Goal: Transaction & Acquisition: Purchase product/service

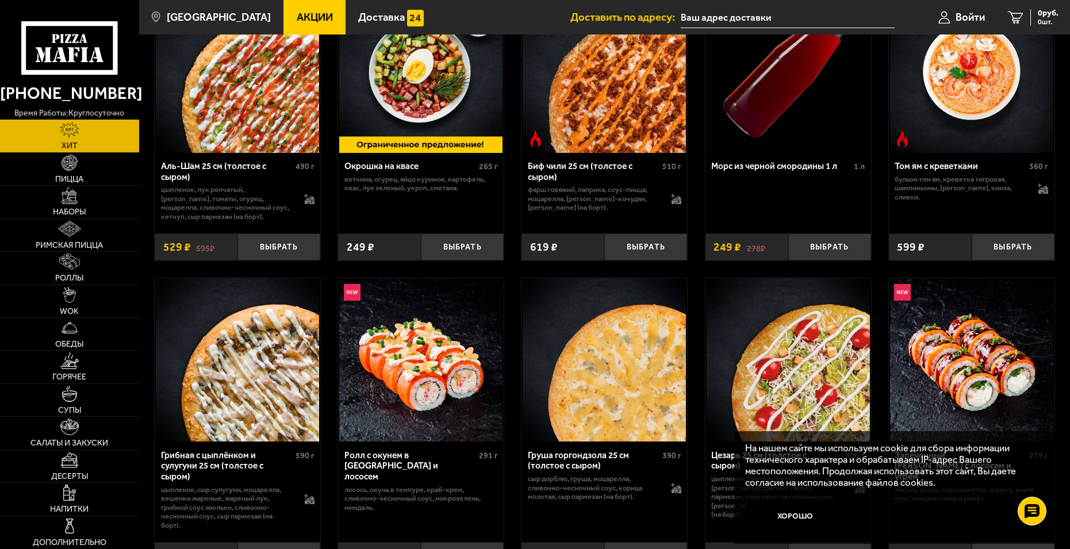
scroll to position [173, 0]
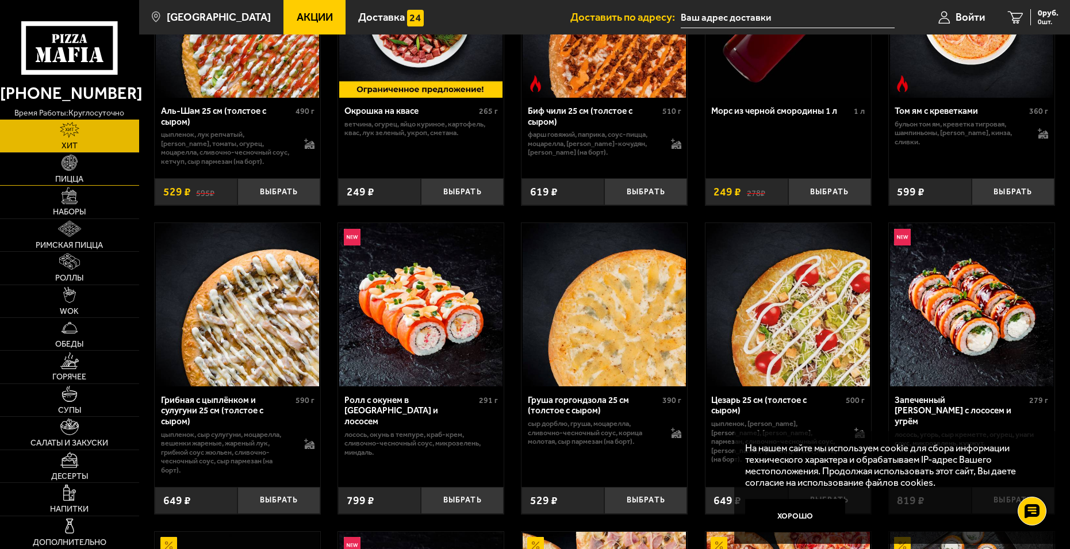
click at [80, 159] on link "Пицца" at bounding box center [69, 169] width 139 height 32
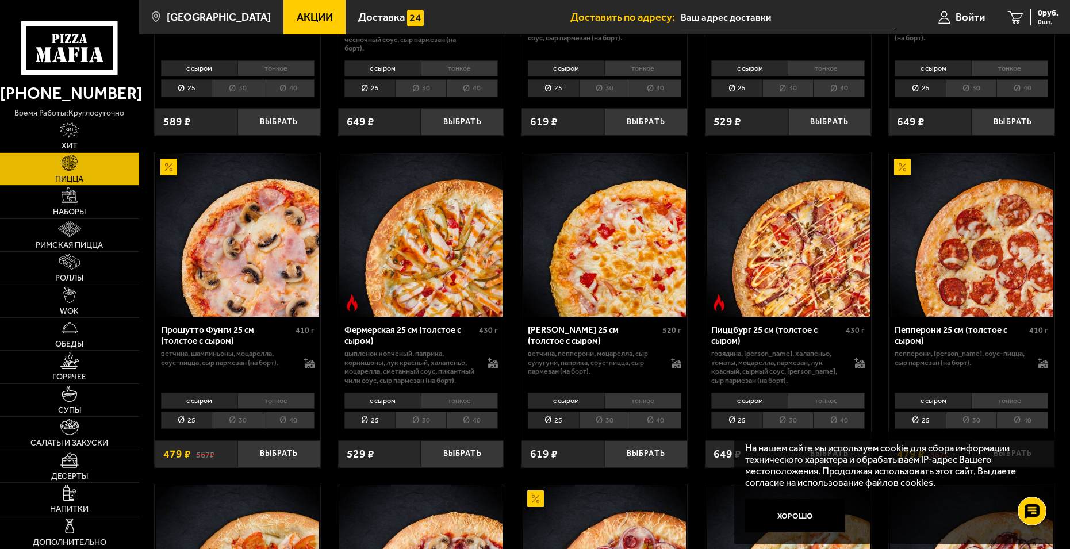
scroll to position [690, 0]
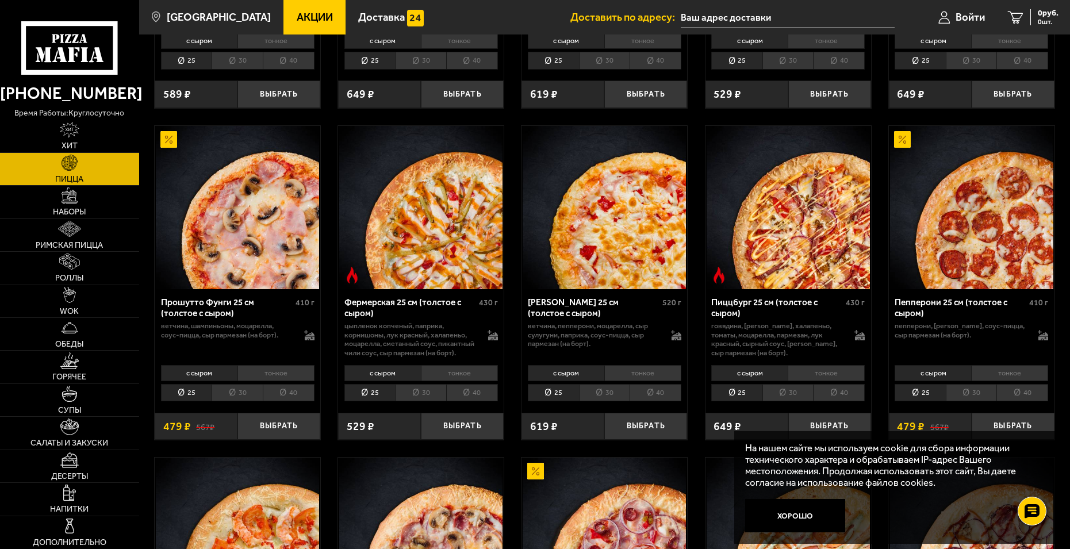
click at [458, 381] on li "тонкое" at bounding box center [459, 373] width 77 height 16
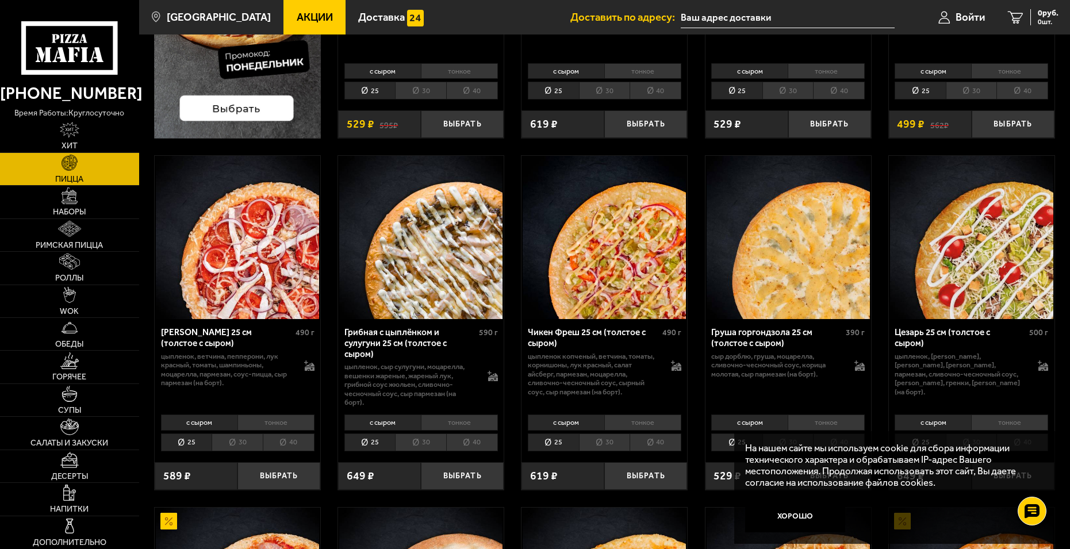
scroll to position [288, 0]
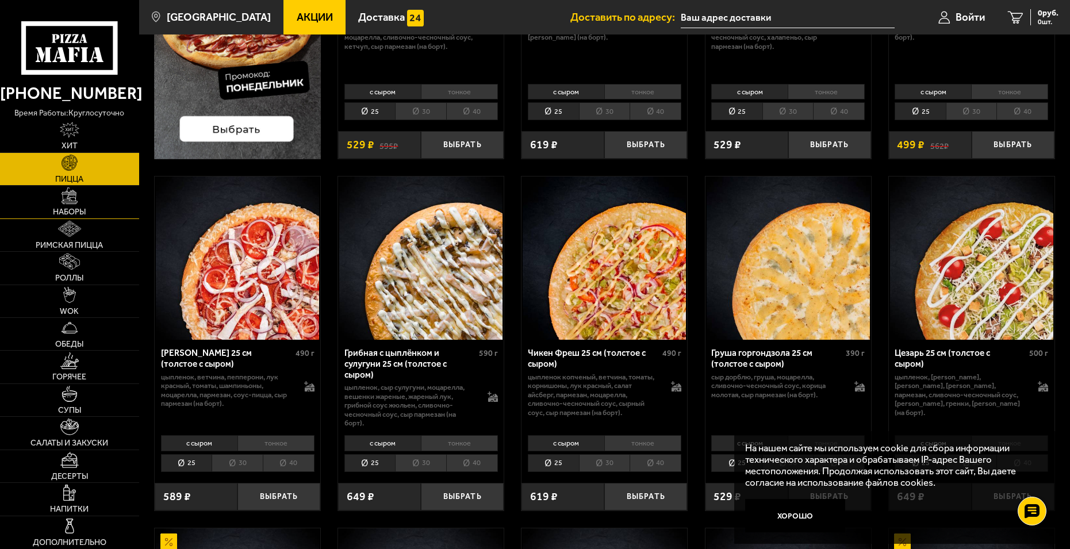
click at [60, 198] on link "Наборы" at bounding box center [69, 202] width 139 height 32
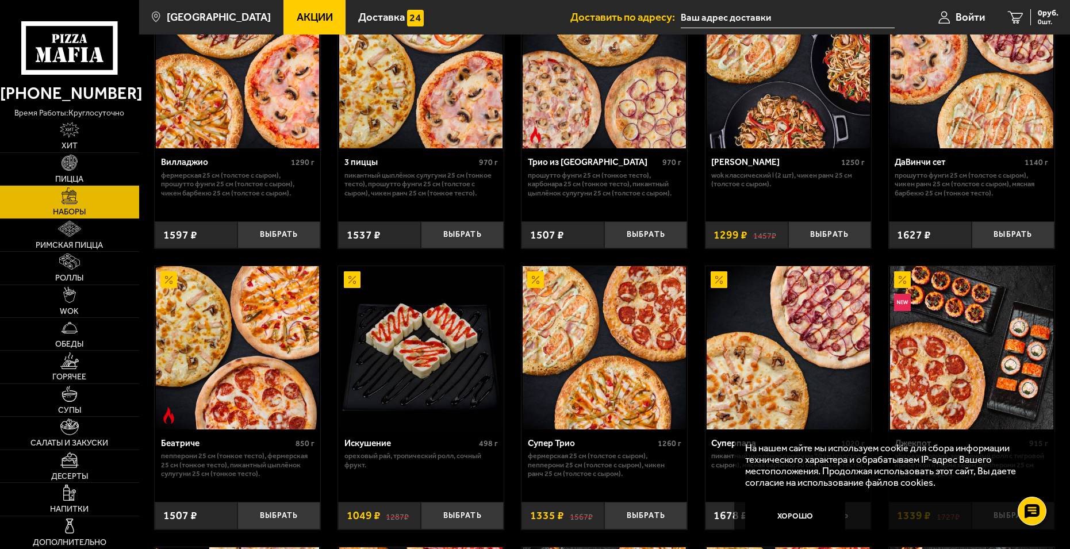
scroll to position [345, 0]
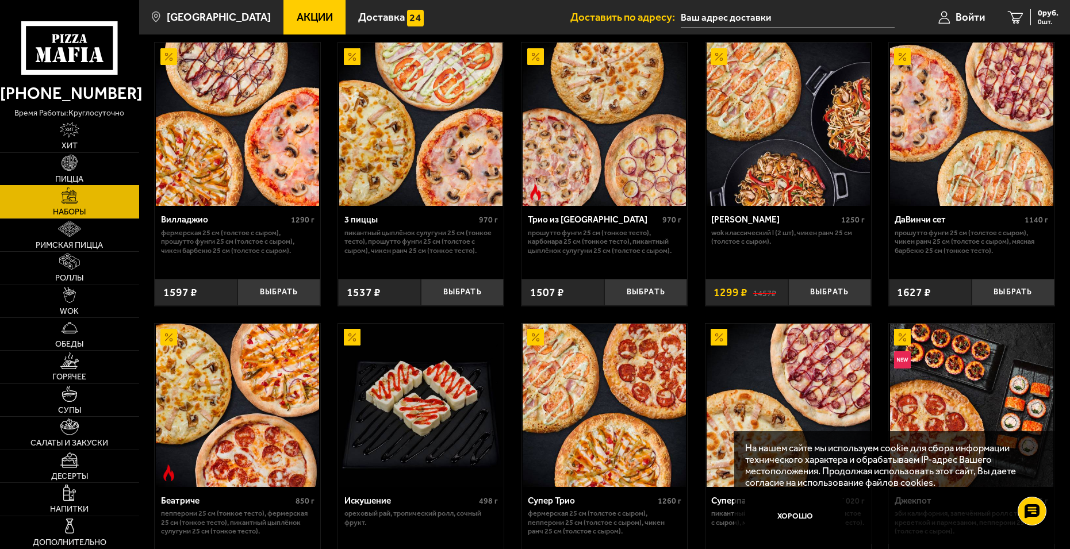
click at [73, 167] on img at bounding box center [70, 163] width 16 height 16
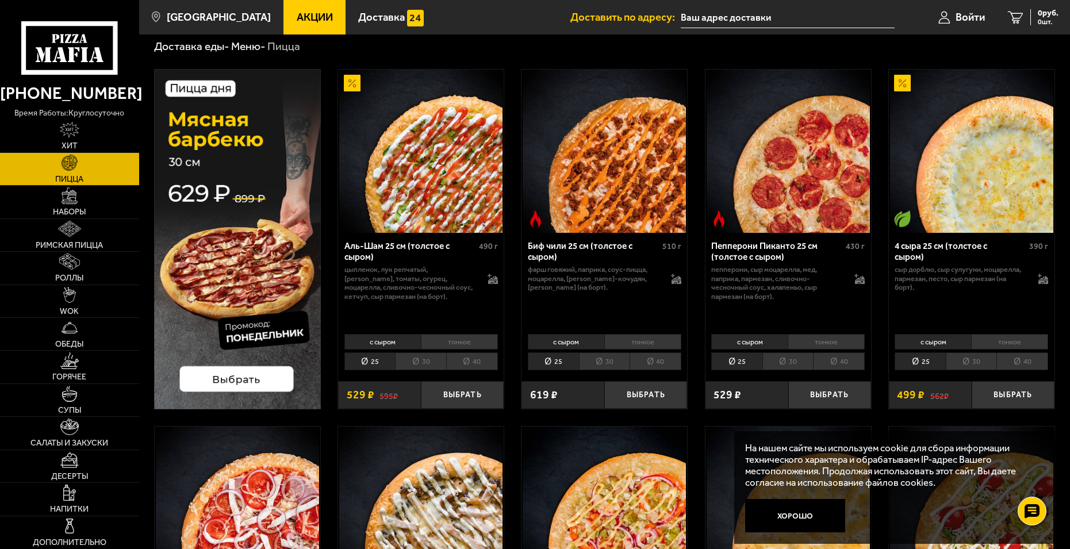
scroll to position [58, 0]
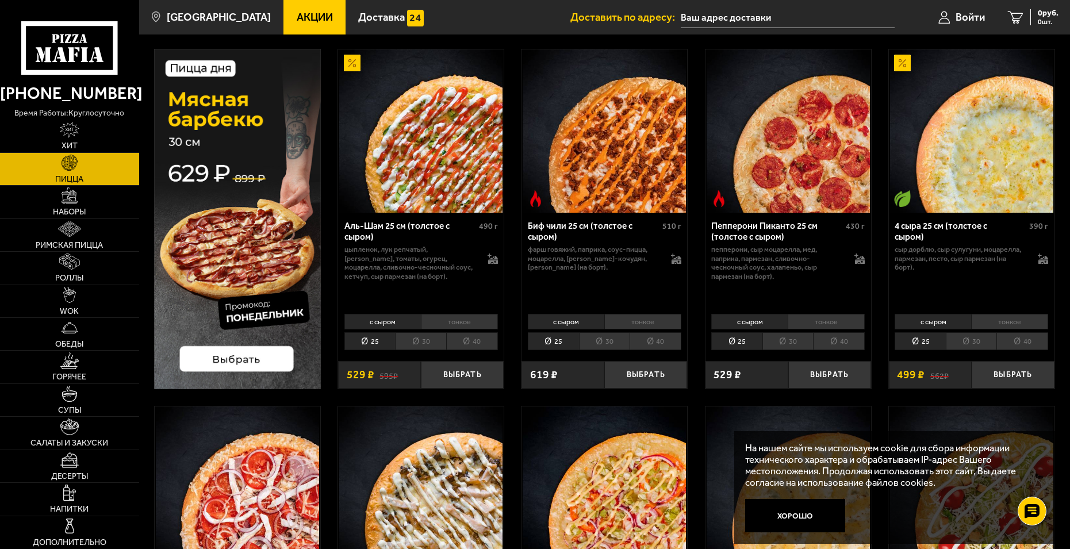
click at [1021, 317] on li "тонкое" at bounding box center [1009, 322] width 77 height 16
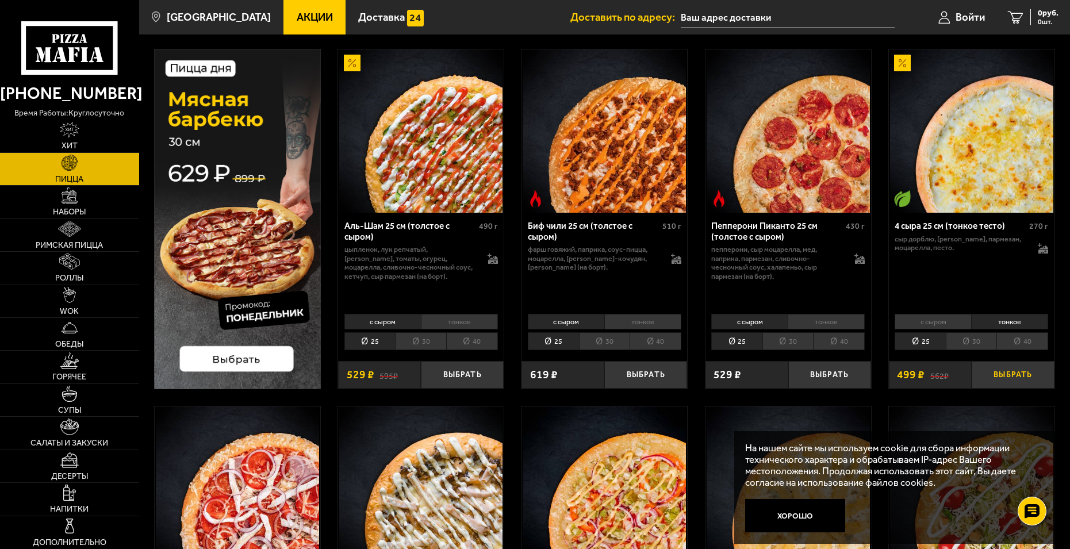
click at [995, 372] on button "Выбрать" at bounding box center [1013, 374] width 83 height 27
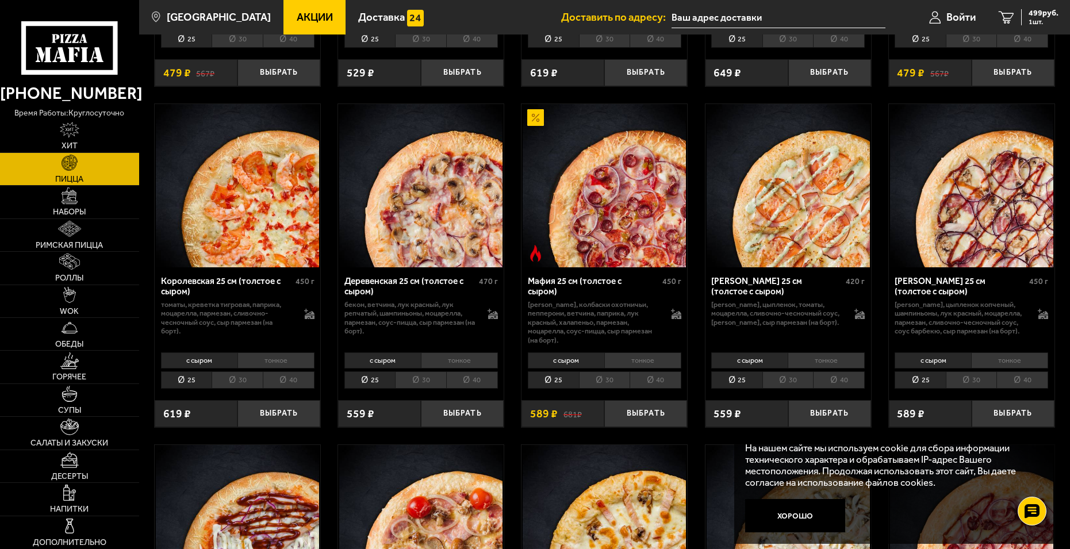
scroll to position [1093, 0]
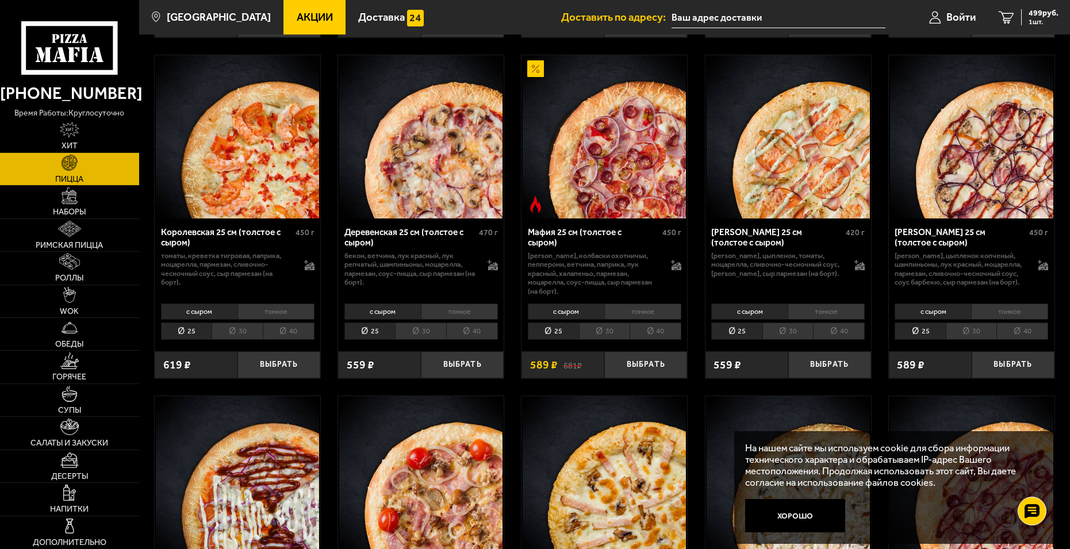
click at [461, 311] on li "тонкое" at bounding box center [459, 312] width 77 height 16
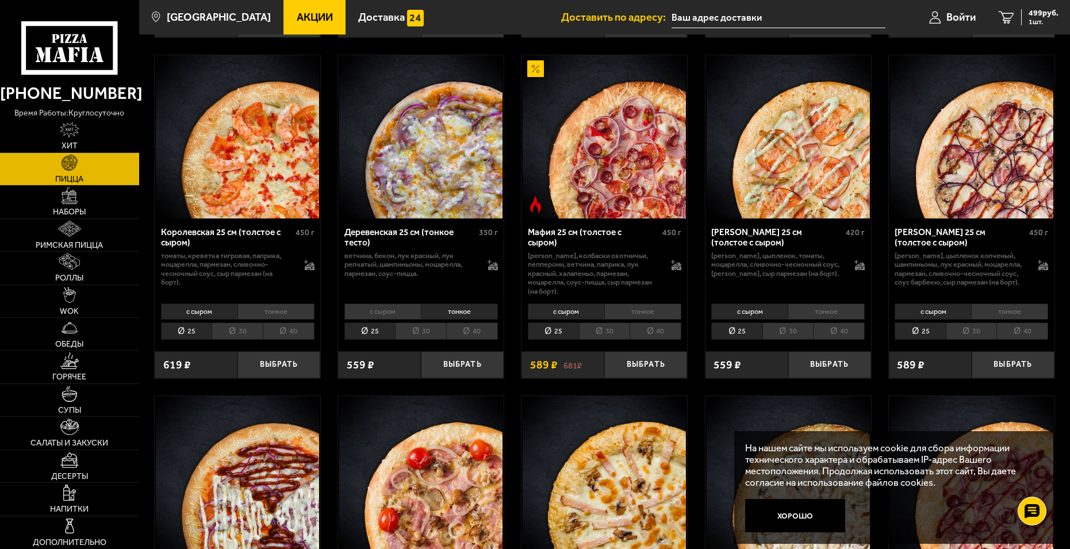
click at [270, 313] on li "тонкое" at bounding box center [276, 312] width 77 height 16
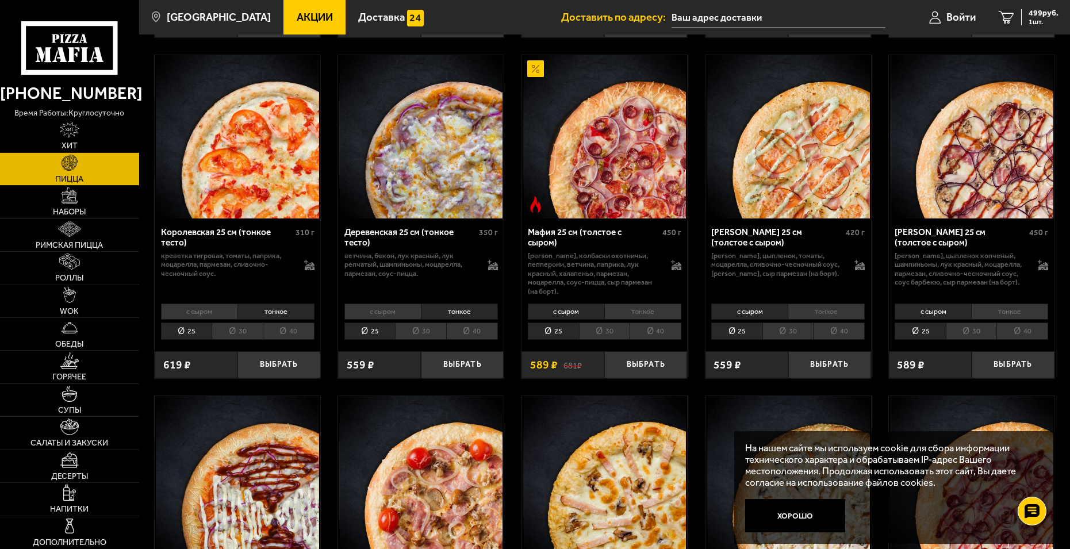
click at [219, 308] on li "с сыром" at bounding box center [199, 312] width 76 height 16
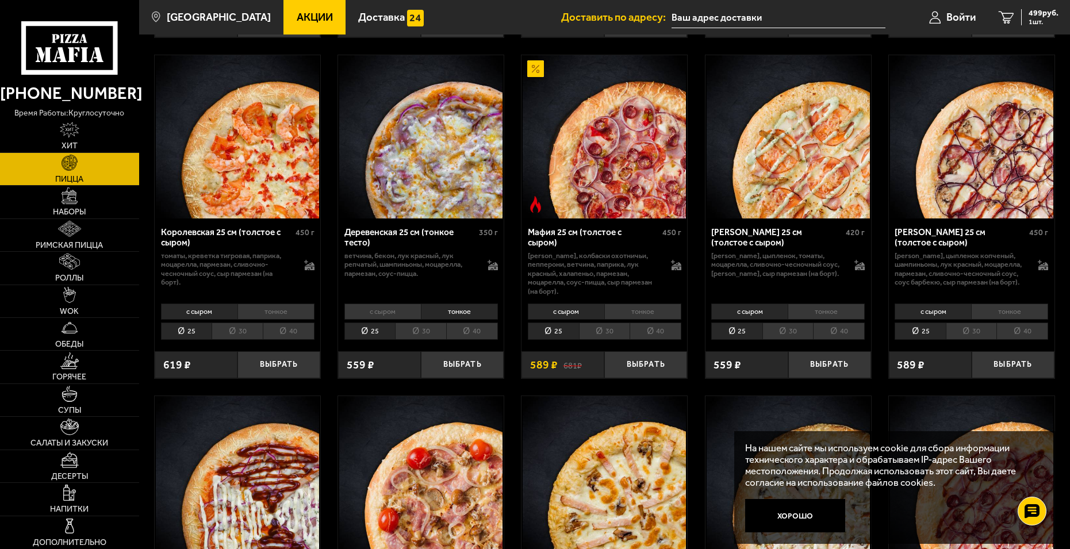
click at [280, 304] on div "с сыром тонкое 25 30 40 Топпинги" at bounding box center [238, 321] width 166 height 43
click at [283, 312] on li "тонкое" at bounding box center [276, 312] width 77 height 16
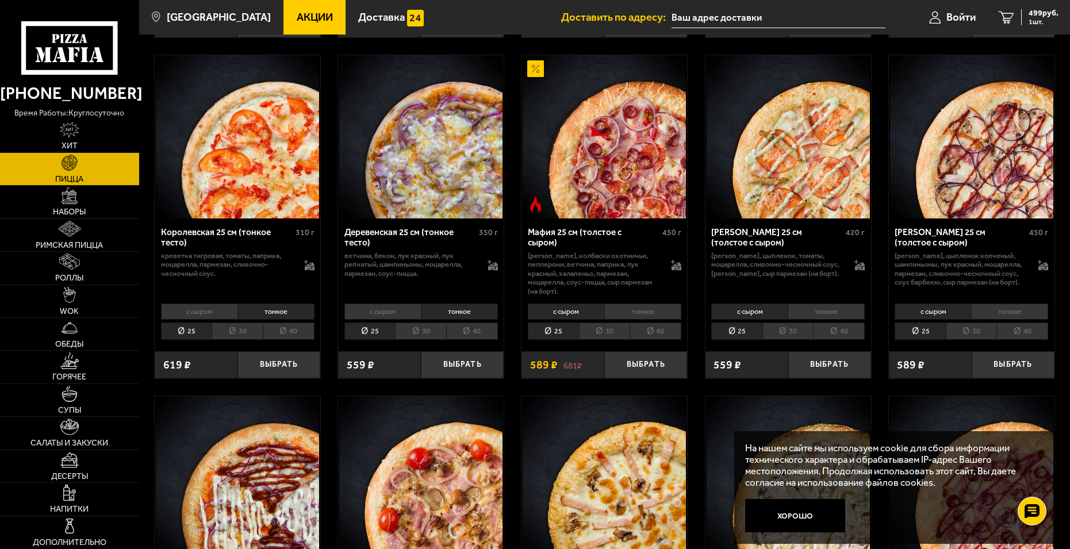
click at [214, 311] on li "с сыром" at bounding box center [199, 312] width 76 height 16
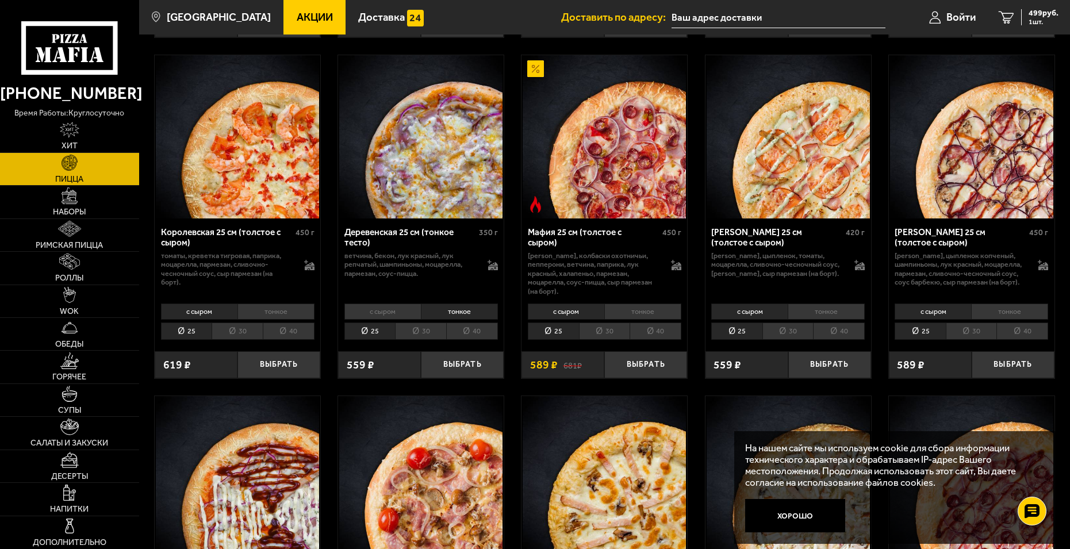
click at [281, 308] on li "тонкое" at bounding box center [276, 312] width 77 height 16
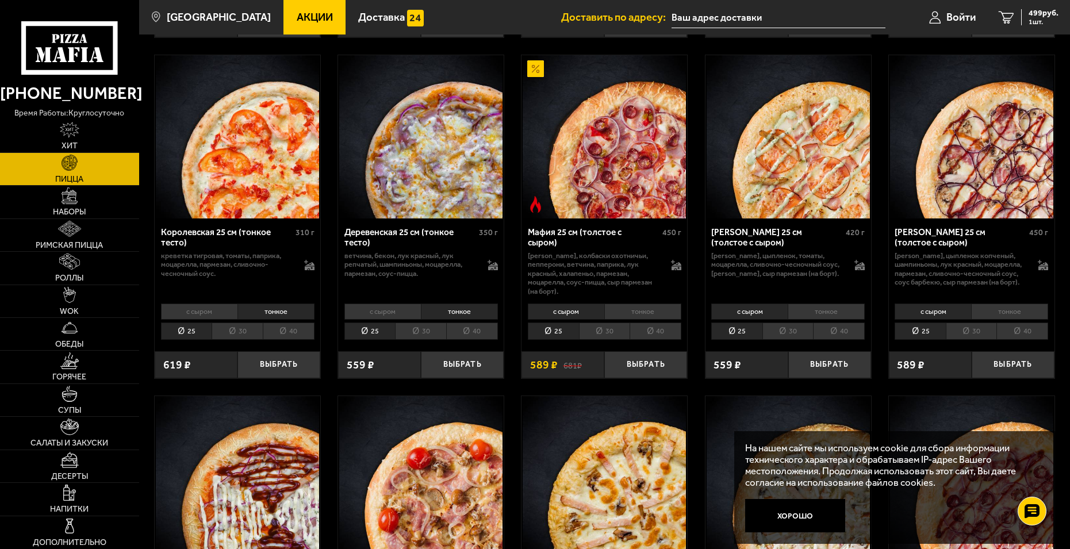
click at [231, 315] on li "с сыром" at bounding box center [199, 312] width 76 height 16
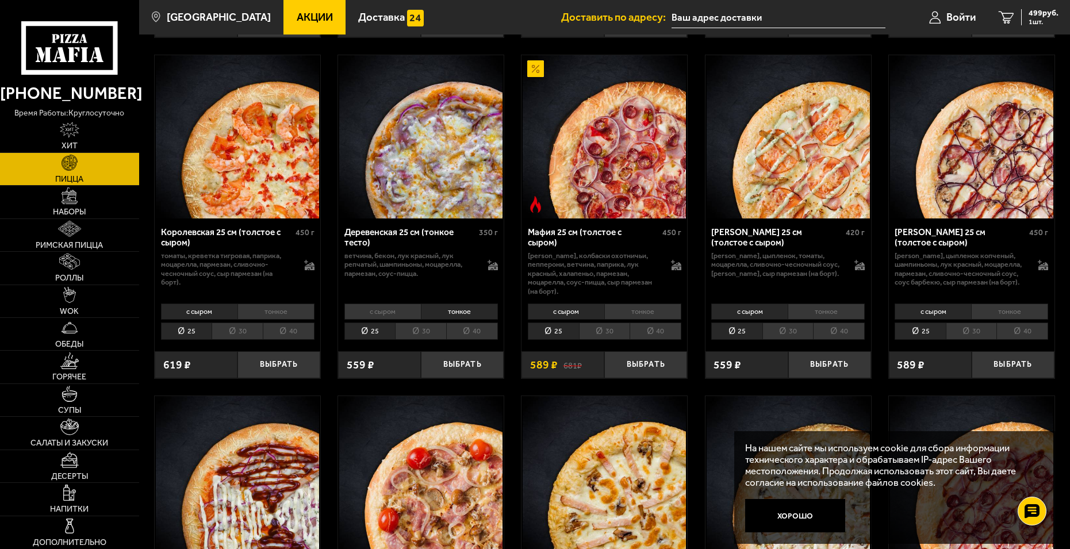
click at [284, 311] on li "тонкое" at bounding box center [276, 312] width 77 height 16
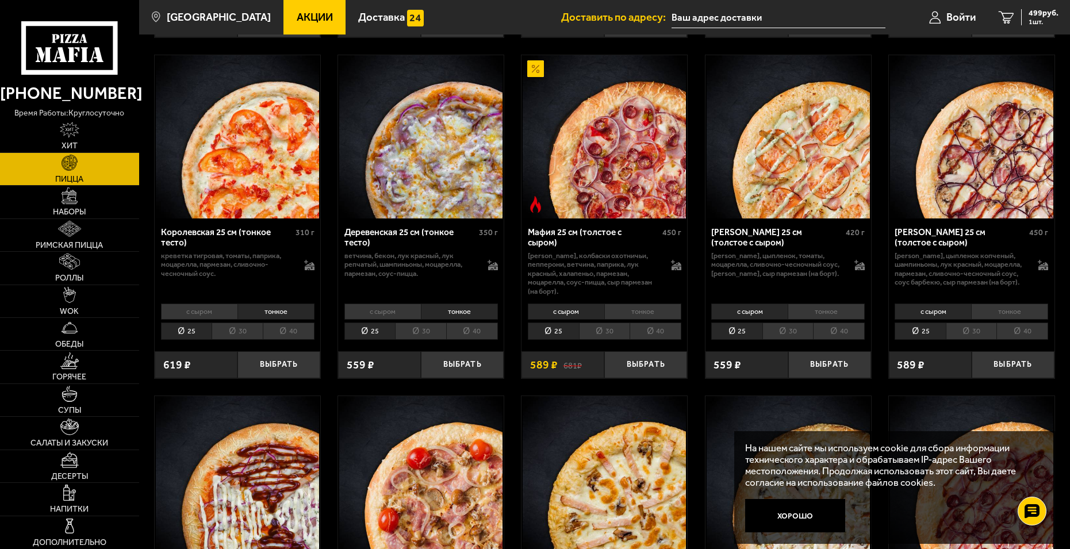
click at [223, 307] on li "с сыром" at bounding box center [199, 312] width 76 height 16
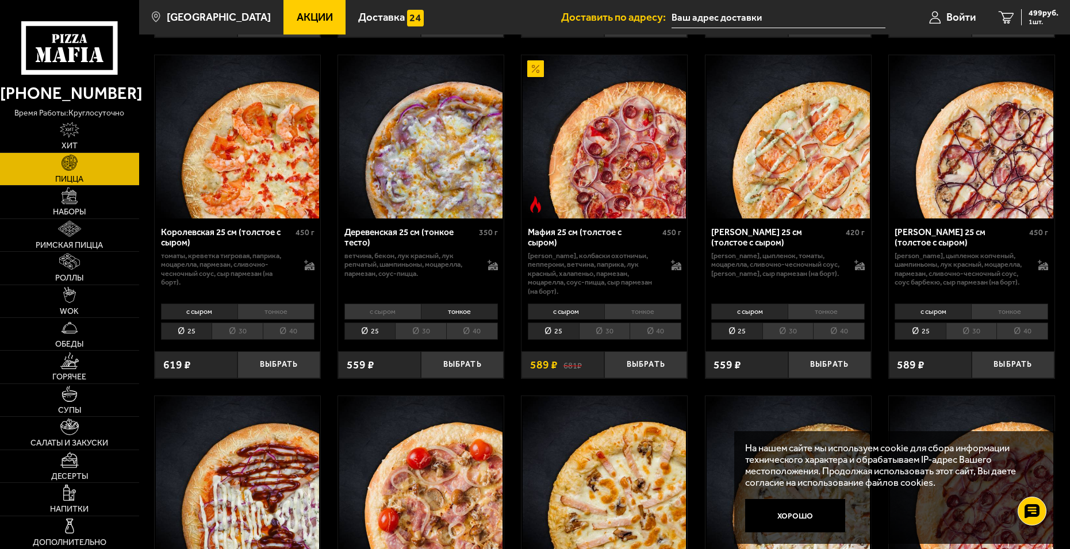
click at [274, 318] on li "тонкое" at bounding box center [276, 312] width 77 height 16
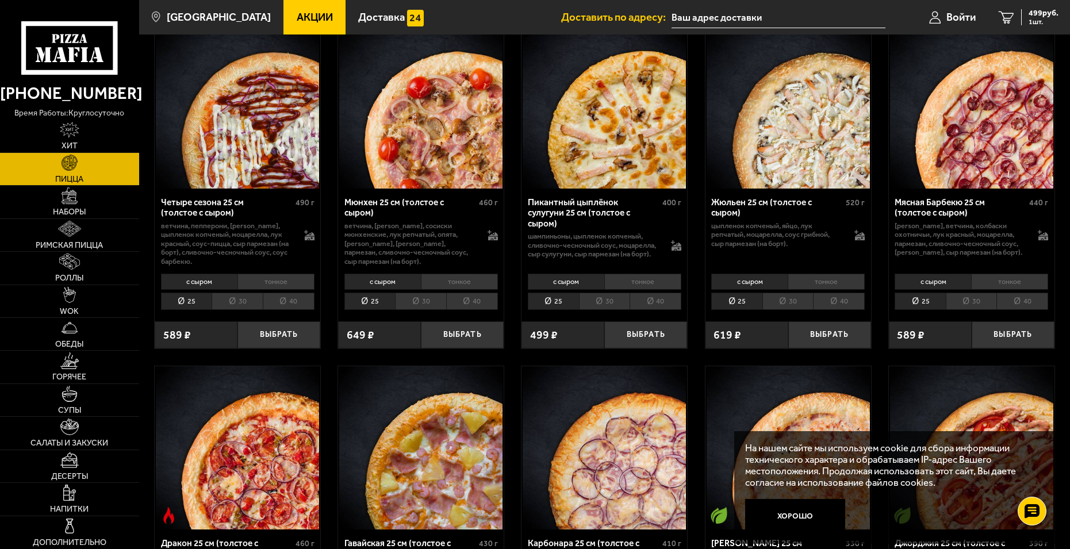
scroll to position [1438, 0]
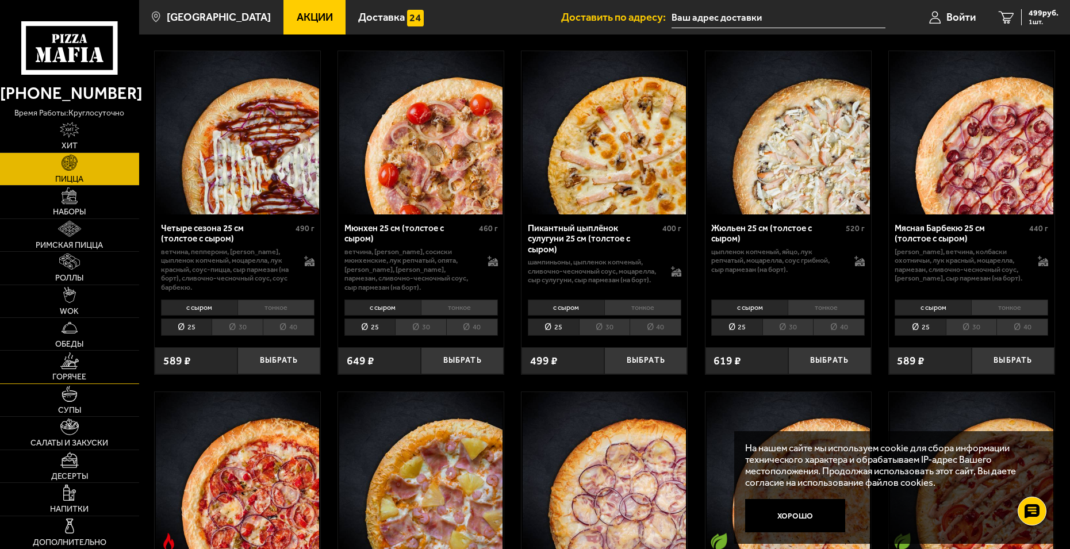
click at [61, 373] on span "Горячее" at bounding box center [69, 377] width 34 height 8
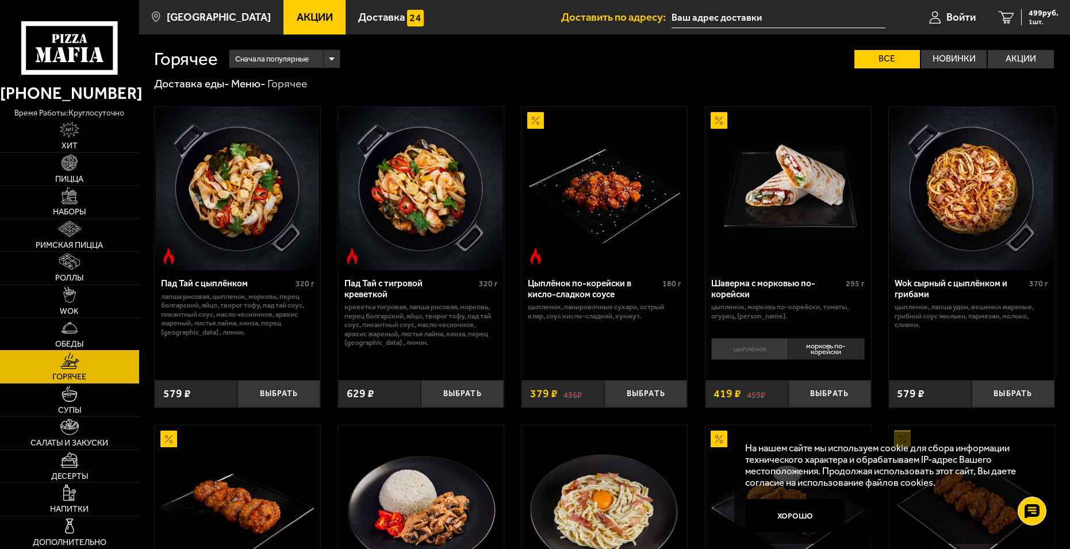
click at [82, 331] on link "Обеды" at bounding box center [69, 334] width 139 height 32
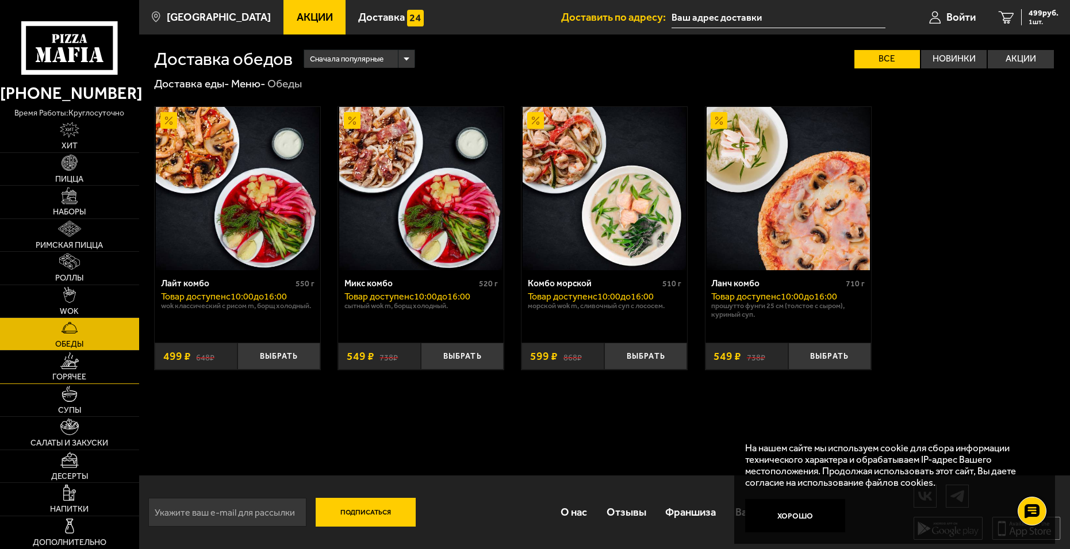
click at [64, 372] on link "Горячее" at bounding box center [69, 367] width 139 height 32
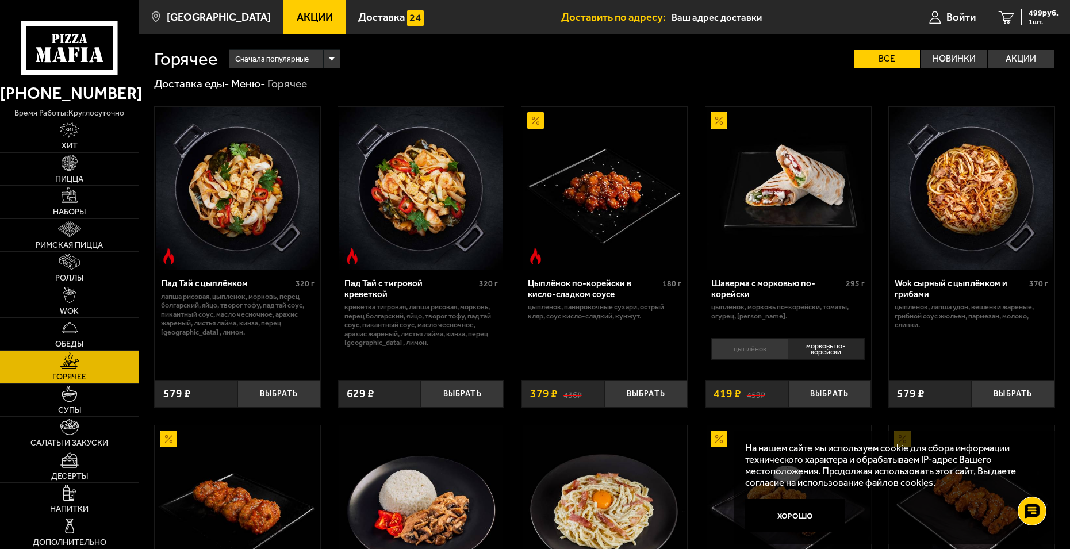
click at [58, 432] on link "Салаты и закуски" at bounding box center [69, 433] width 139 height 32
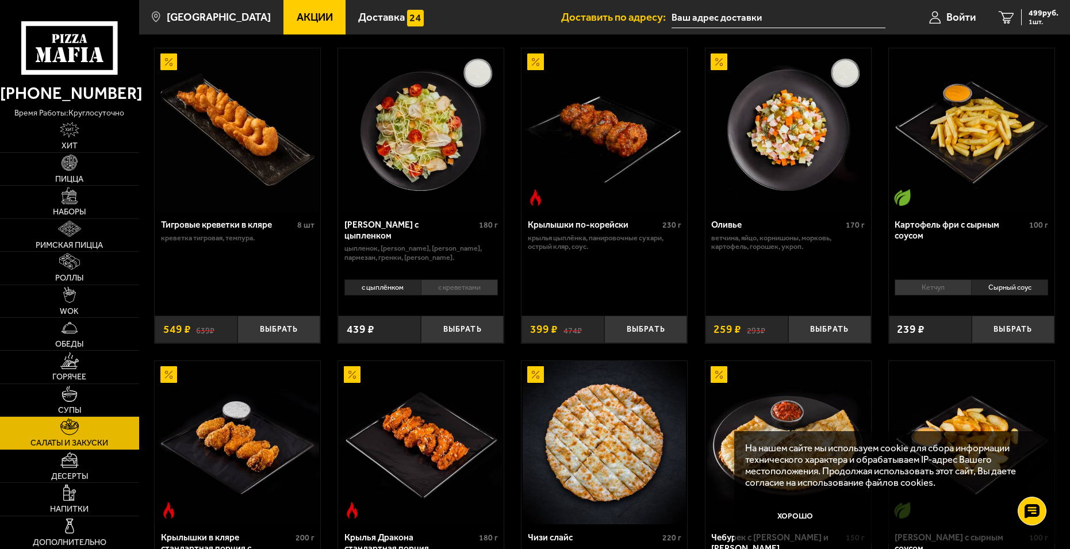
scroll to position [58, 0]
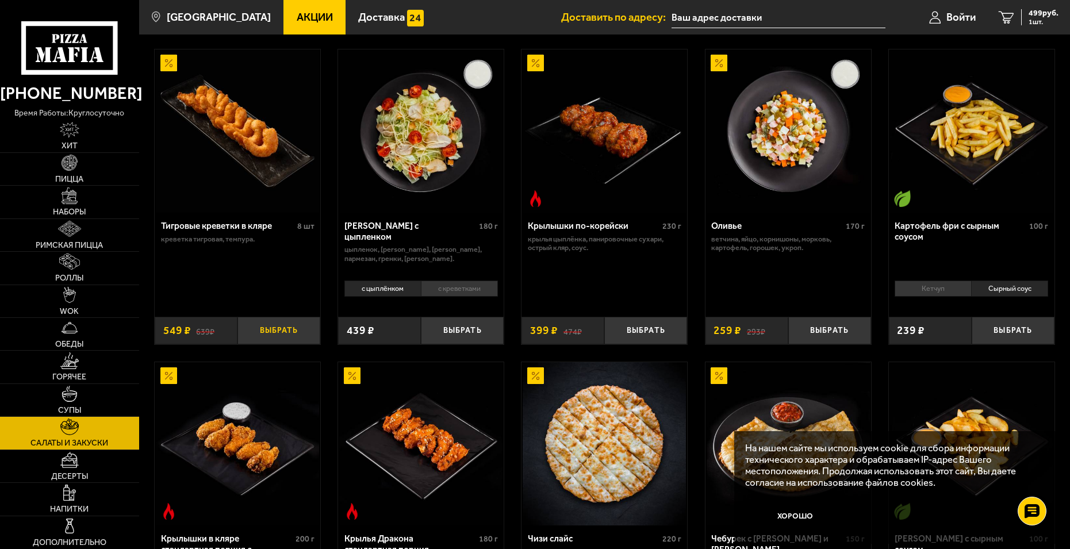
drag, startPoint x: 296, startPoint y: 324, endPoint x: 296, endPoint y: 340, distance: 16.7
click at [296, 324] on button "Выбрать" at bounding box center [279, 330] width 83 height 27
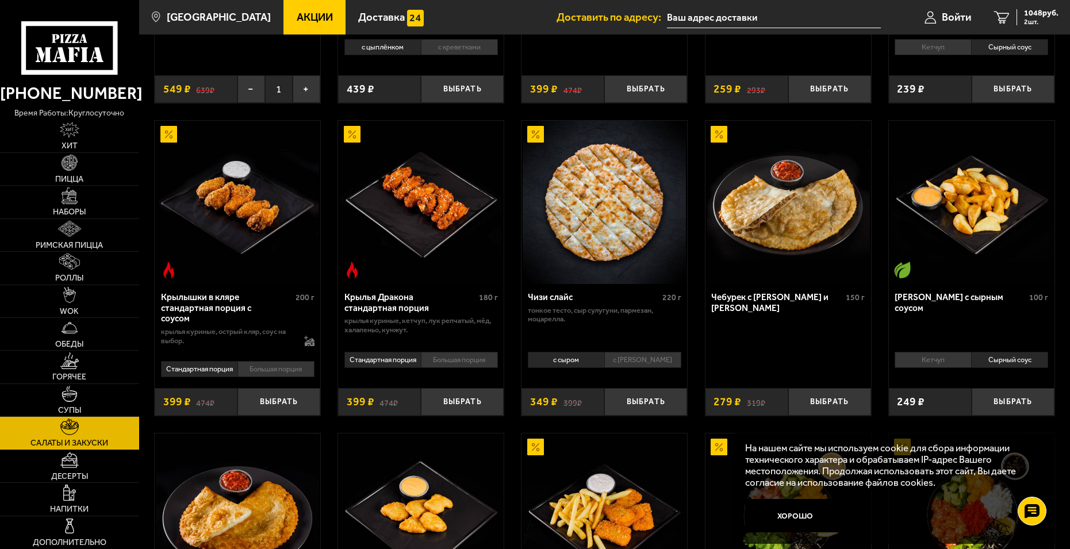
scroll to position [173, 0]
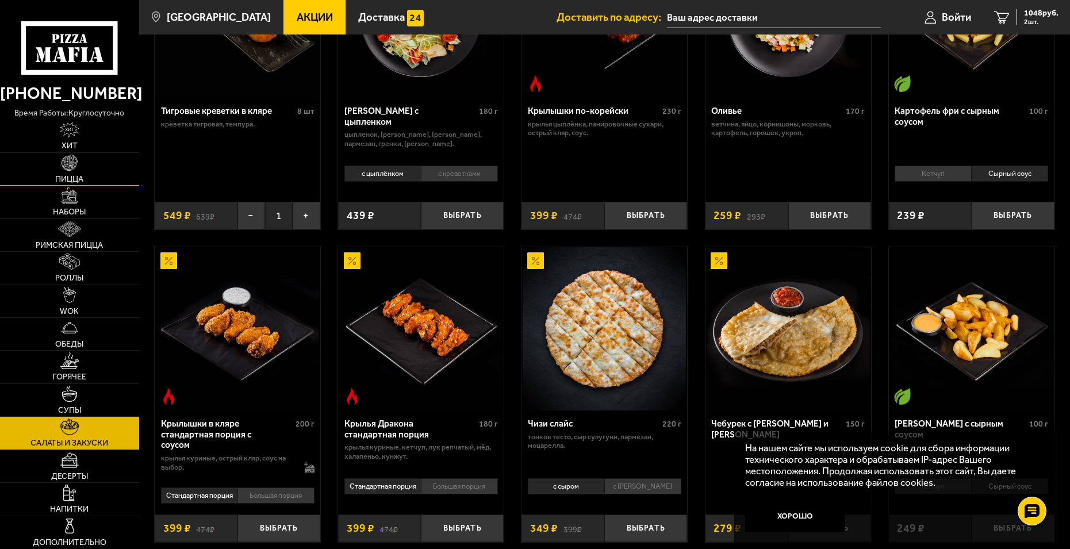
click at [79, 163] on link "Пицца" at bounding box center [69, 169] width 139 height 32
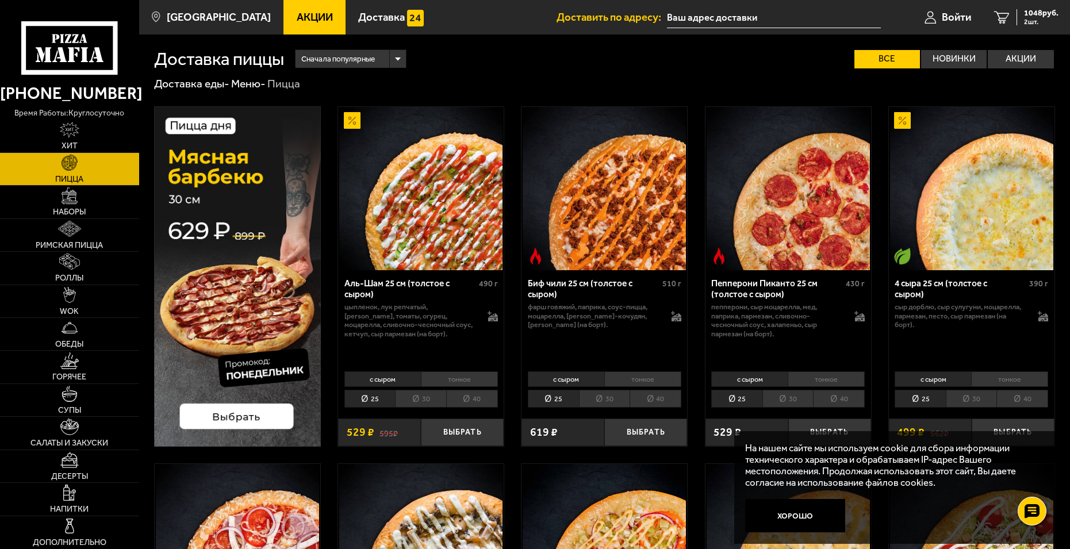
click at [458, 374] on li "тонкое" at bounding box center [459, 379] width 77 height 16
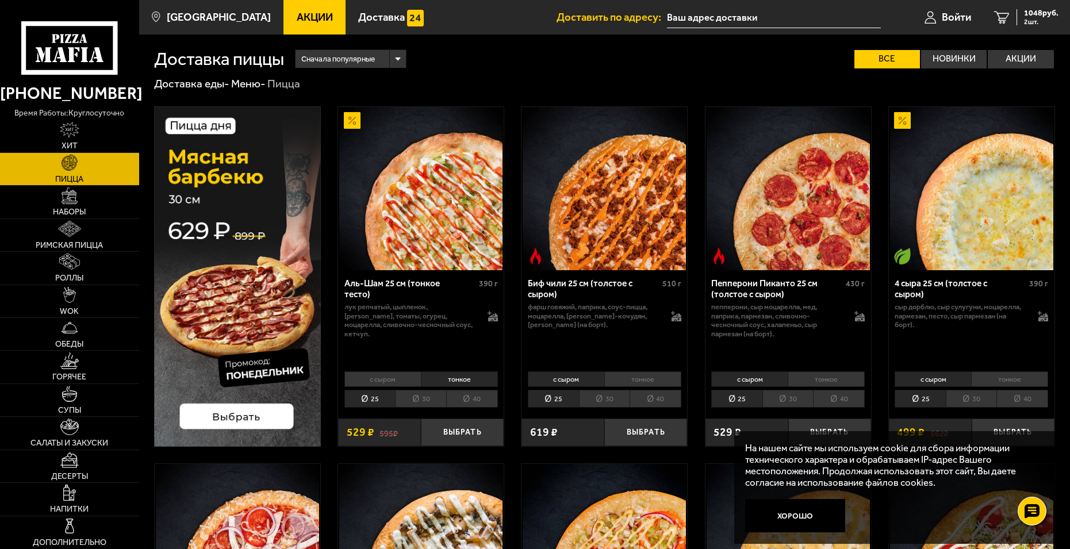
click at [385, 385] on li "с сыром" at bounding box center [382, 379] width 76 height 16
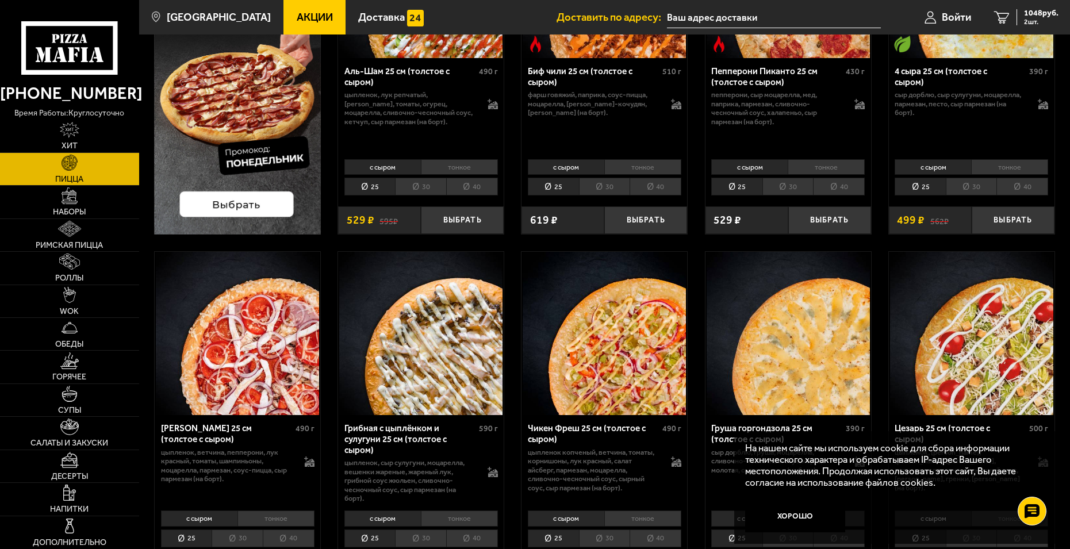
scroll to position [288, 0]
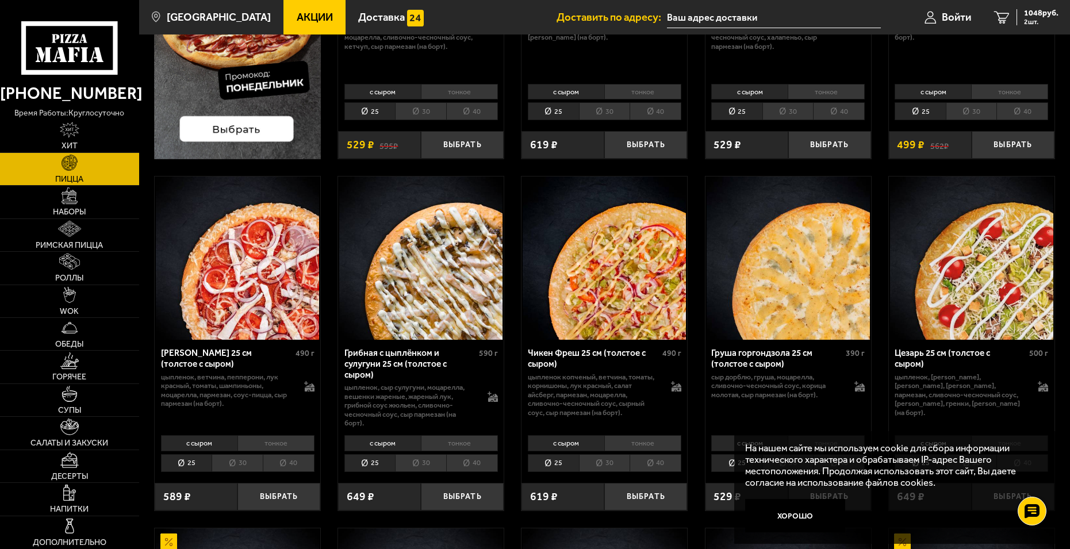
click at [232, 289] on img at bounding box center [237, 258] width 163 height 163
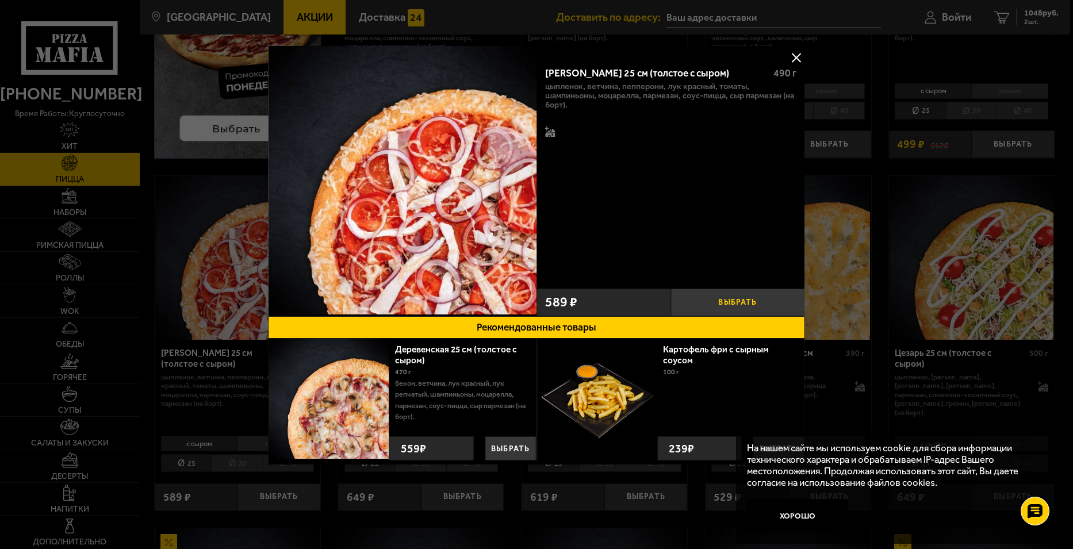
click at [743, 306] on button "Выбрать" at bounding box center [738, 303] width 134 height 28
click at [799, 56] on button at bounding box center [796, 57] width 17 height 17
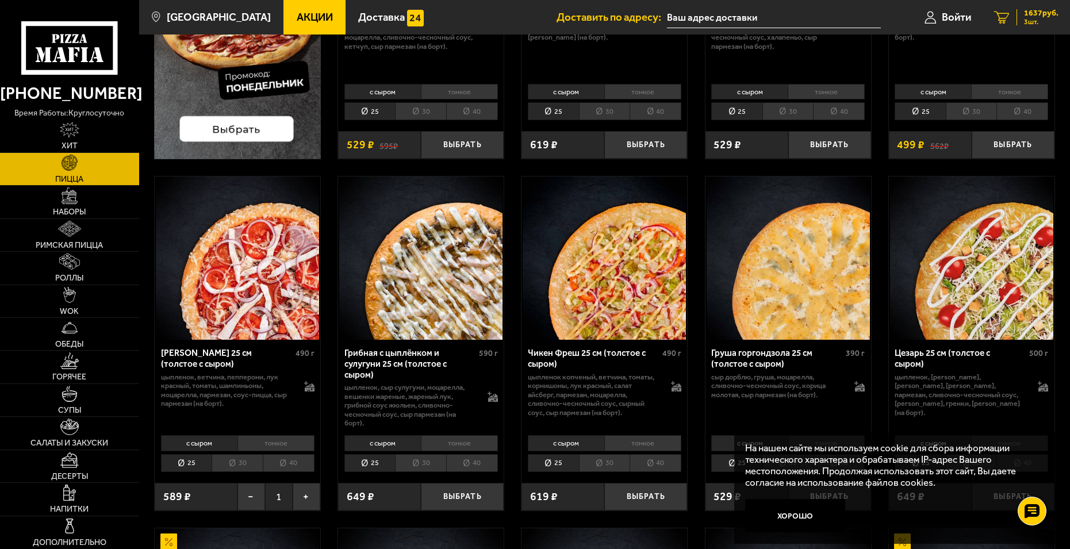
click at [1025, 23] on span "3 шт." at bounding box center [1041, 21] width 35 height 7
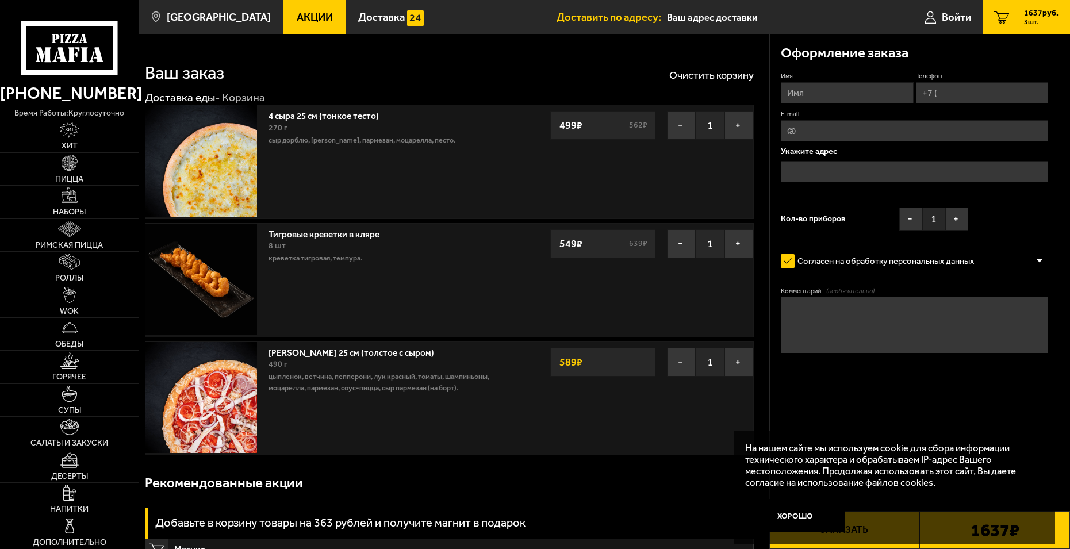
drag, startPoint x: 681, startPoint y: 240, endPoint x: 668, endPoint y: 297, distance: 57.9
click at [681, 241] on button "−" at bounding box center [681, 243] width 29 height 29
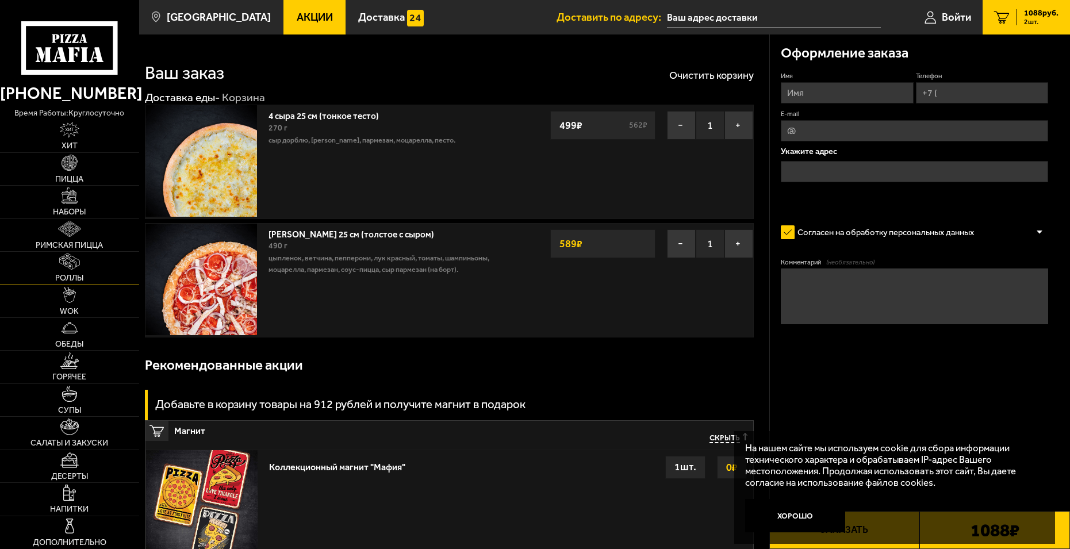
click at [79, 258] on img at bounding box center [69, 262] width 21 height 16
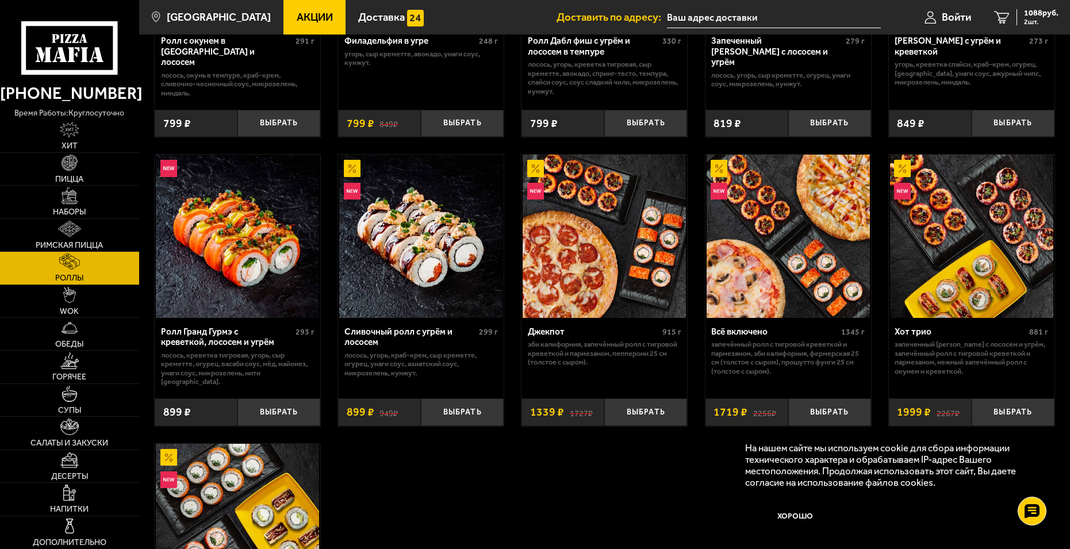
scroll to position [518, 0]
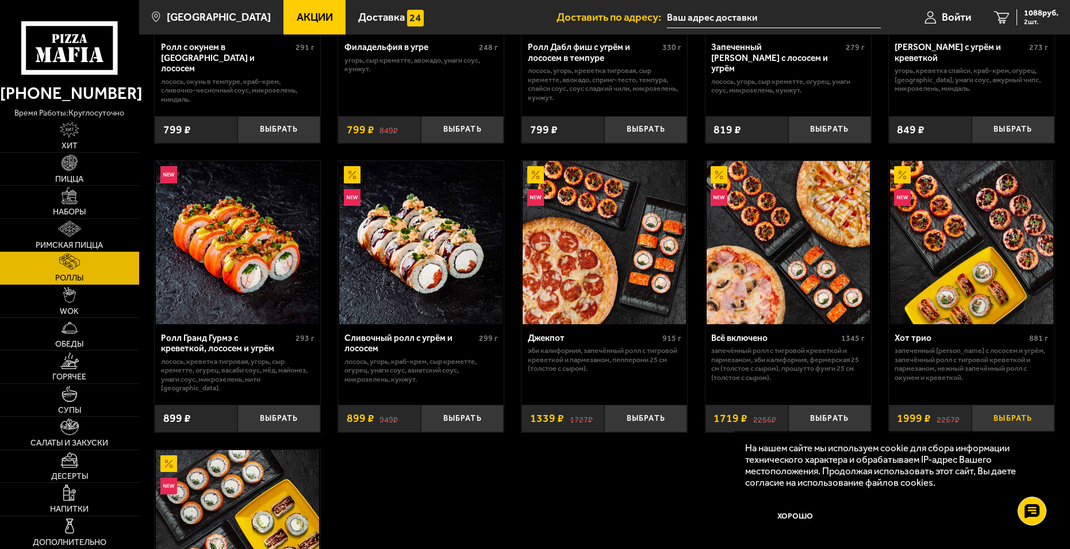
click at [1023, 412] on button "Выбрать" at bounding box center [1013, 418] width 83 height 27
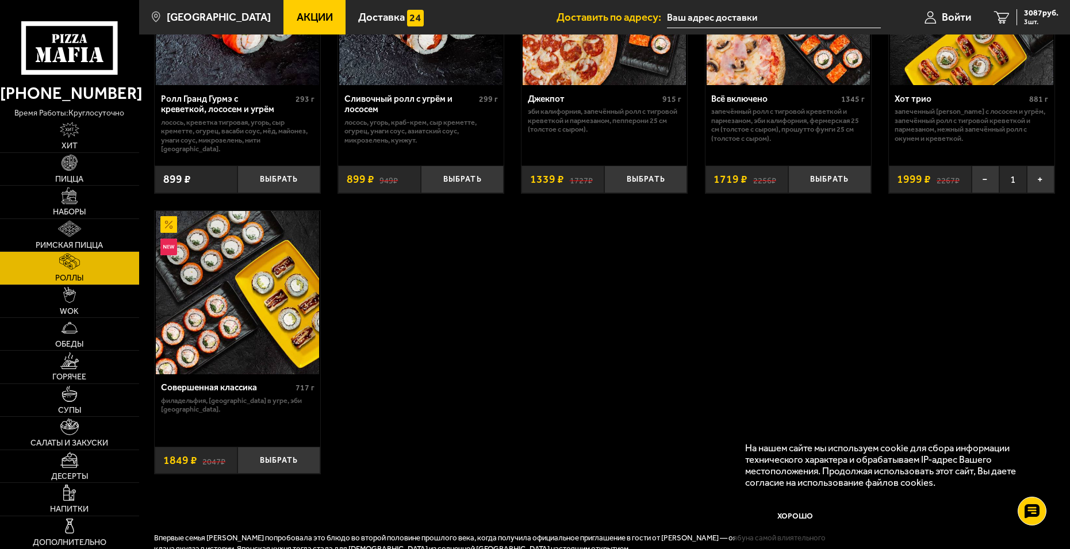
scroll to position [805, 0]
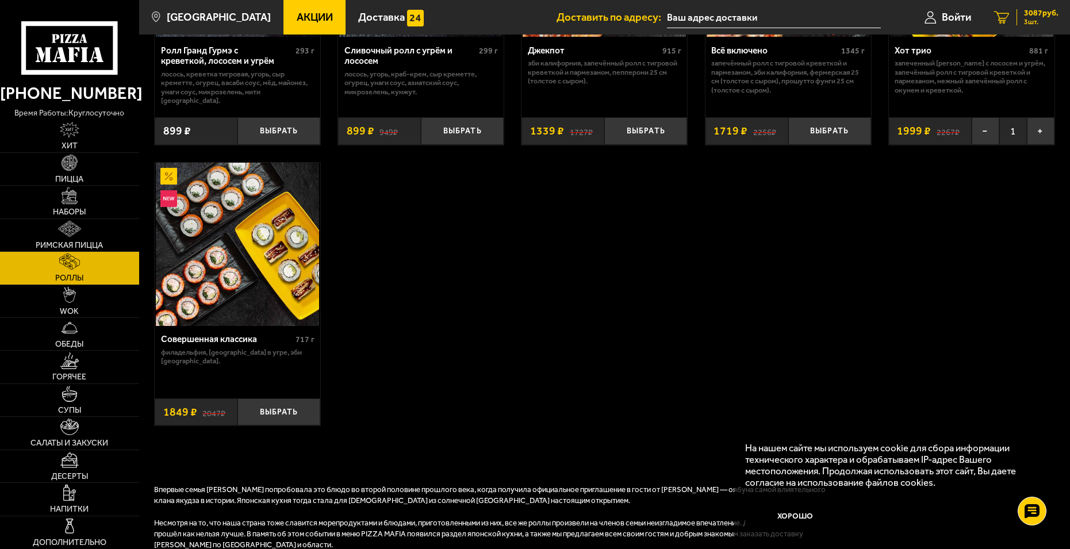
click at [1047, 21] on span "3 шт." at bounding box center [1041, 21] width 35 height 7
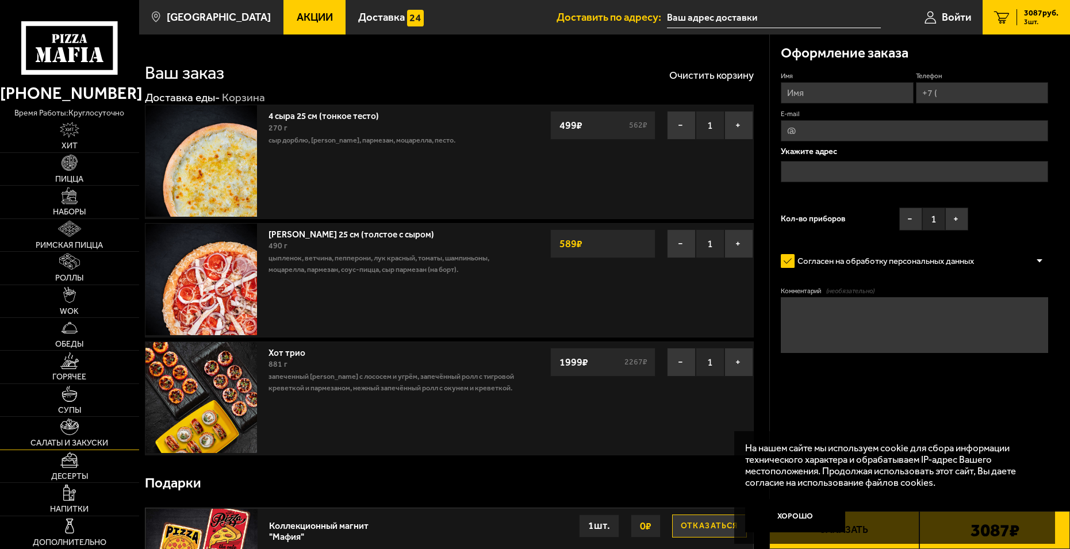
click at [64, 434] on img at bounding box center [69, 427] width 18 height 16
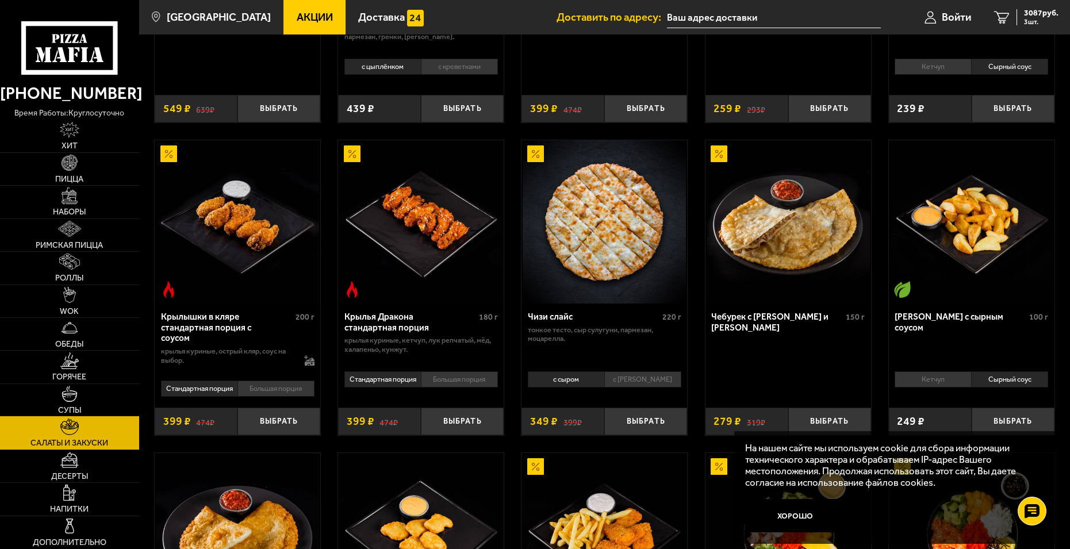
scroll to position [288, 0]
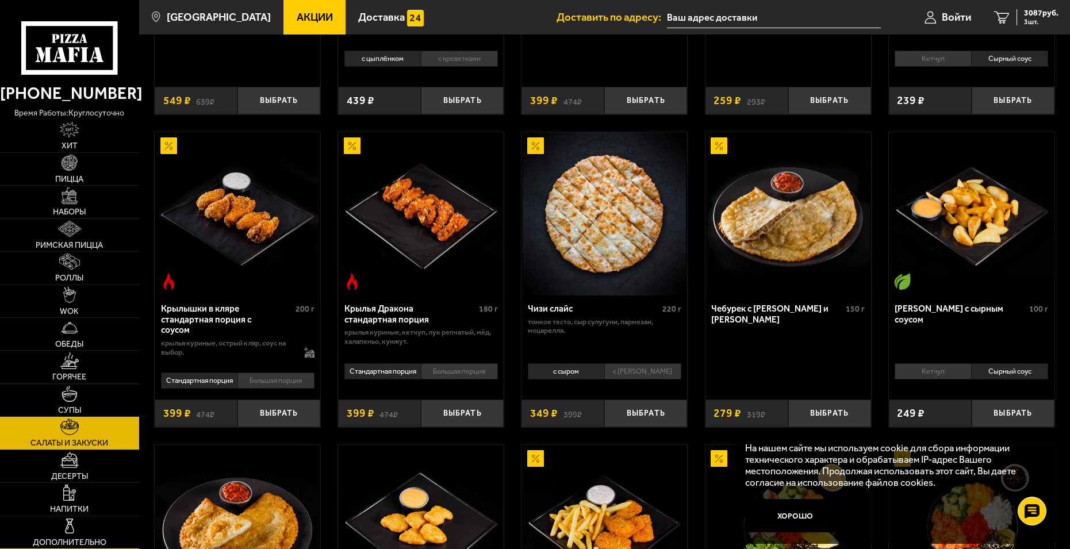
click at [97, 533] on link "Дополнительно" at bounding box center [69, 532] width 139 height 32
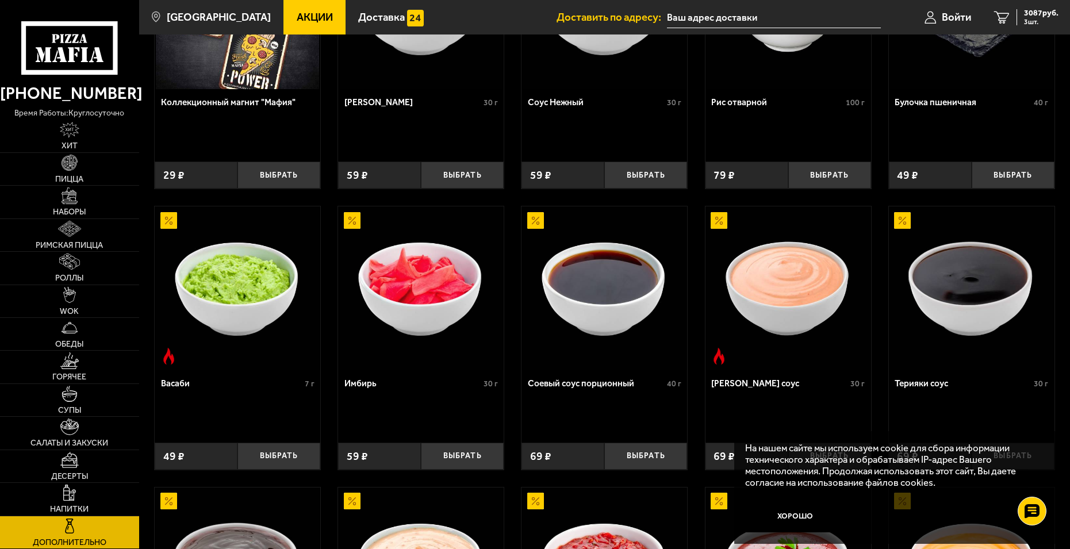
scroll to position [230, 0]
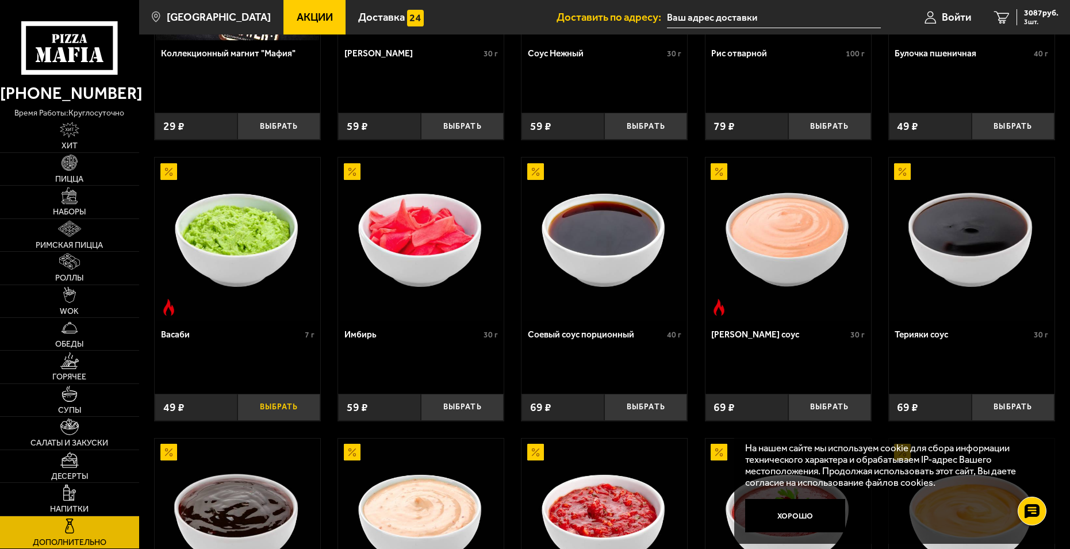
click at [271, 408] on button "Выбрать" at bounding box center [279, 407] width 83 height 27
click at [309, 409] on button "+" at bounding box center [307, 407] width 28 height 27
click at [495, 408] on button "Выбрать" at bounding box center [462, 407] width 83 height 27
click at [658, 409] on button "Выбрать" at bounding box center [645, 407] width 83 height 27
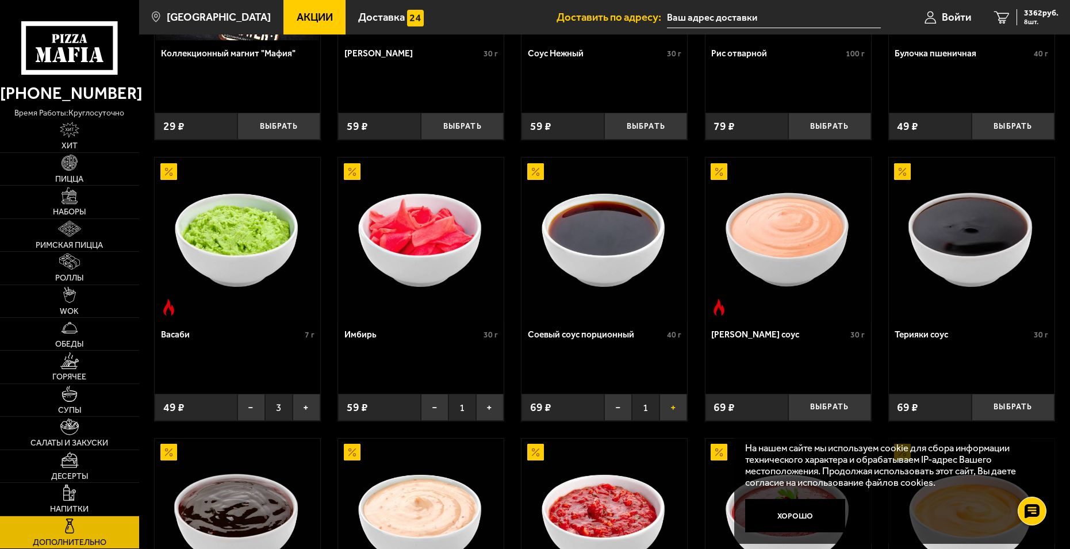
click at [673, 411] on button "+" at bounding box center [674, 407] width 28 height 27
click at [626, 407] on button "−" at bounding box center [618, 407] width 28 height 27
click at [1043, 13] on span "3500 руб." at bounding box center [1041, 13] width 35 height 8
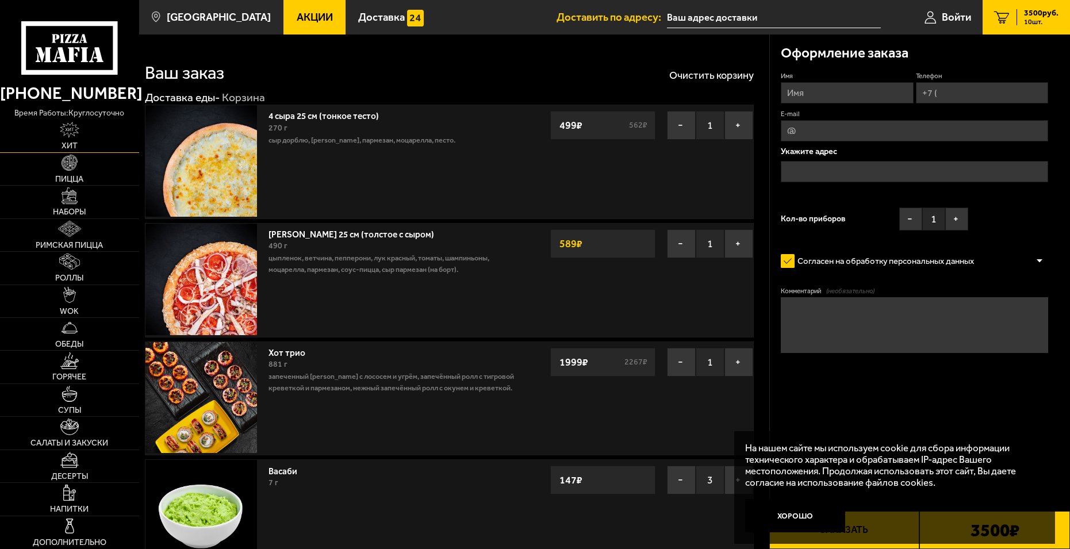
click at [65, 131] on img at bounding box center [70, 130] width 20 height 16
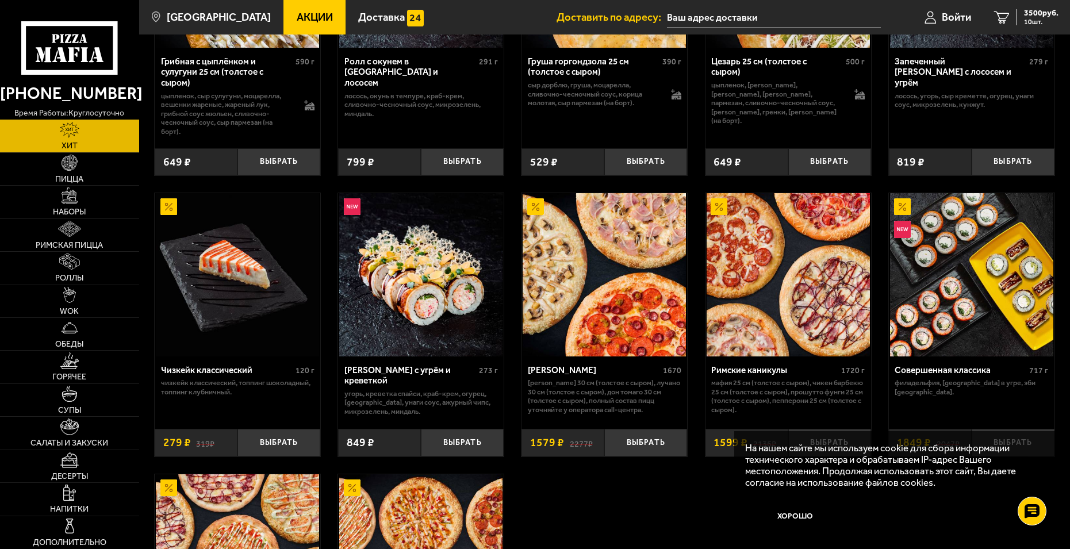
scroll to position [518, 0]
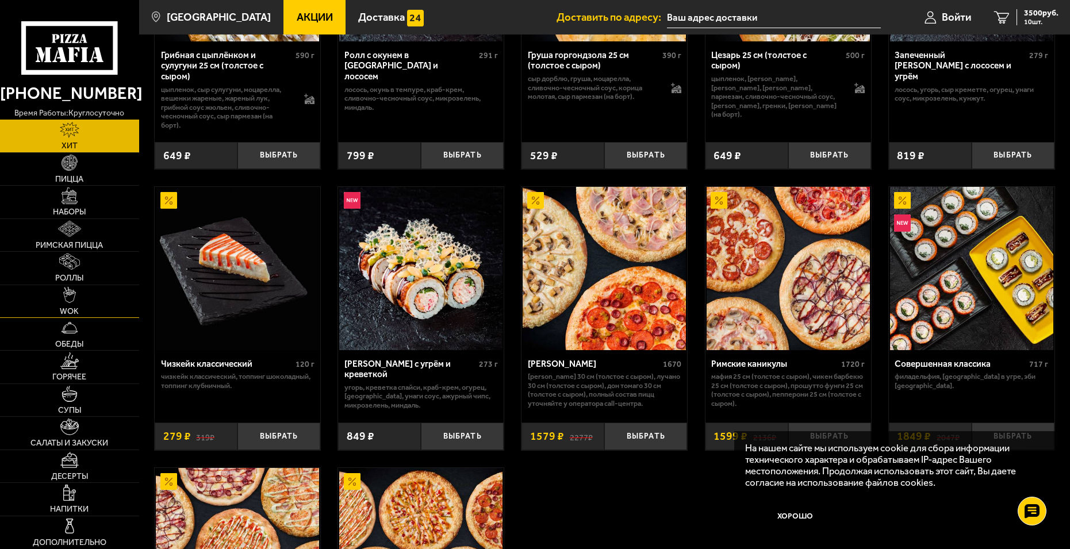
click at [63, 304] on link "WOK" at bounding box center [69, 301] width 139 height 32
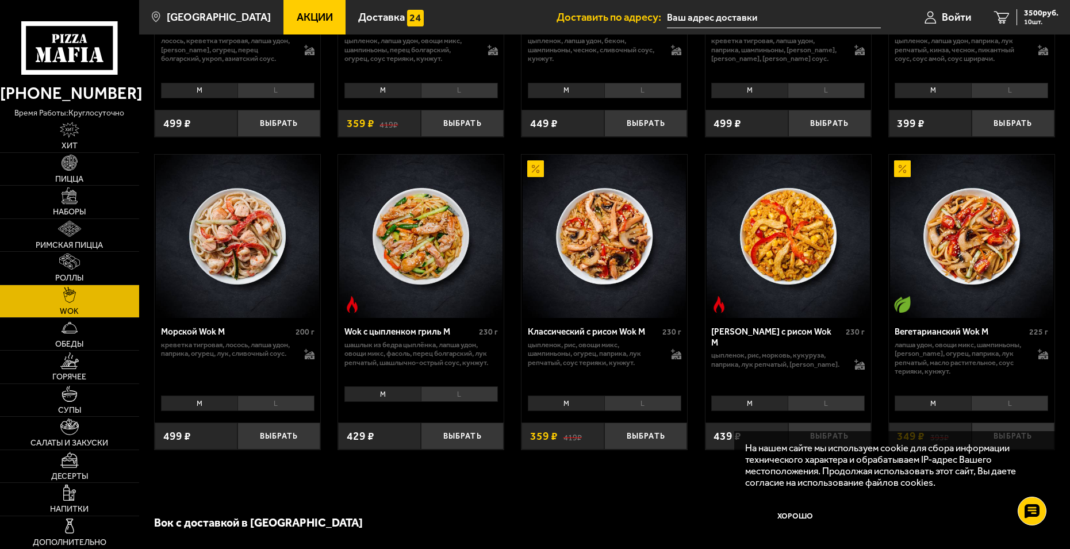
scroll to position [575, 0]
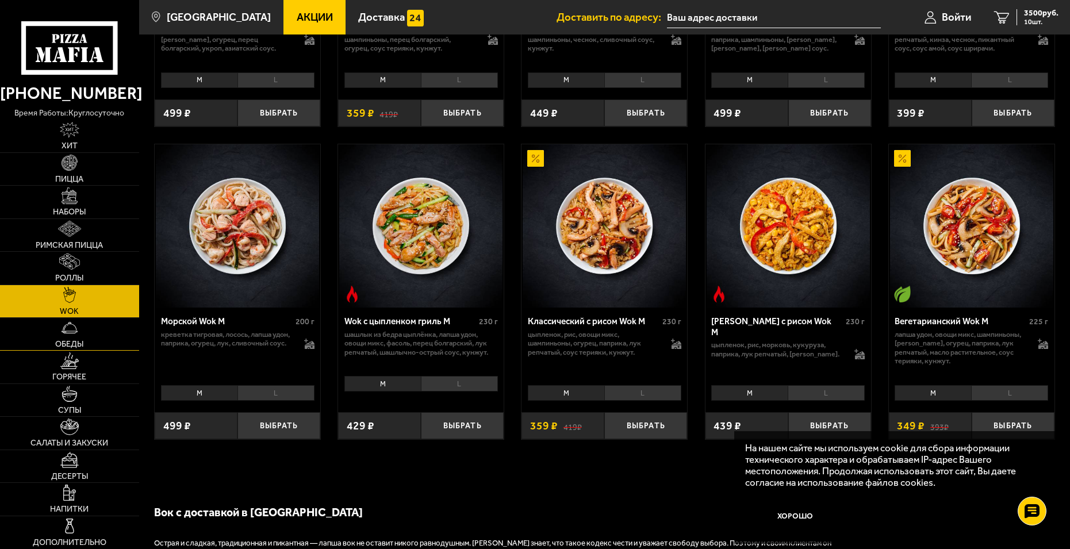
click at [71, 334] on img at bounding box center [70, 328] width 16 height 16
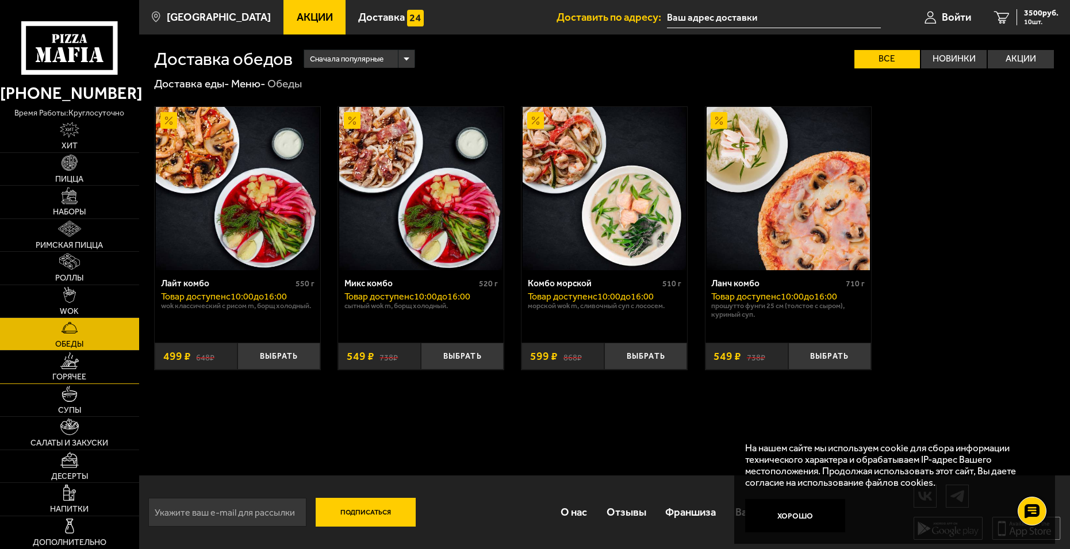
click at [60, 369] on link "Горячее" at bounding box center [69, 367] width 139 height 32
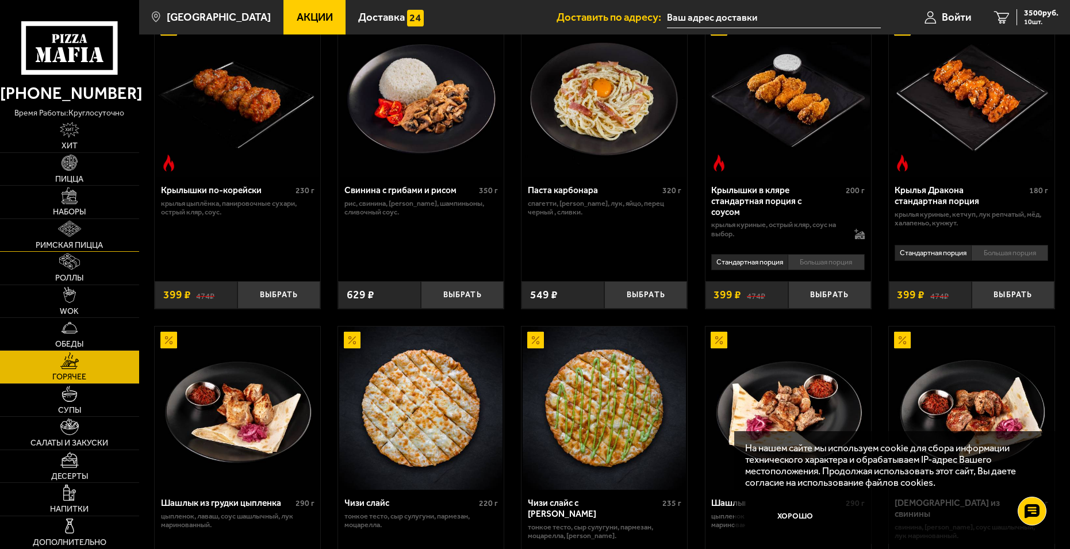
scroll to position [518, 0]
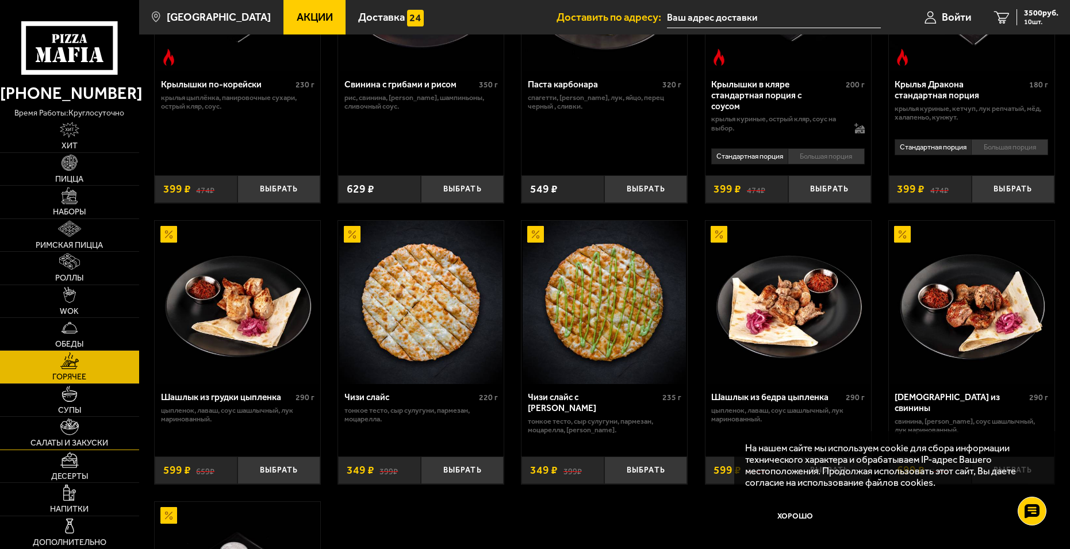
click at [66, 436] on link "Салаты и закуски" at bounding box center [69, 433] width 139 height 32
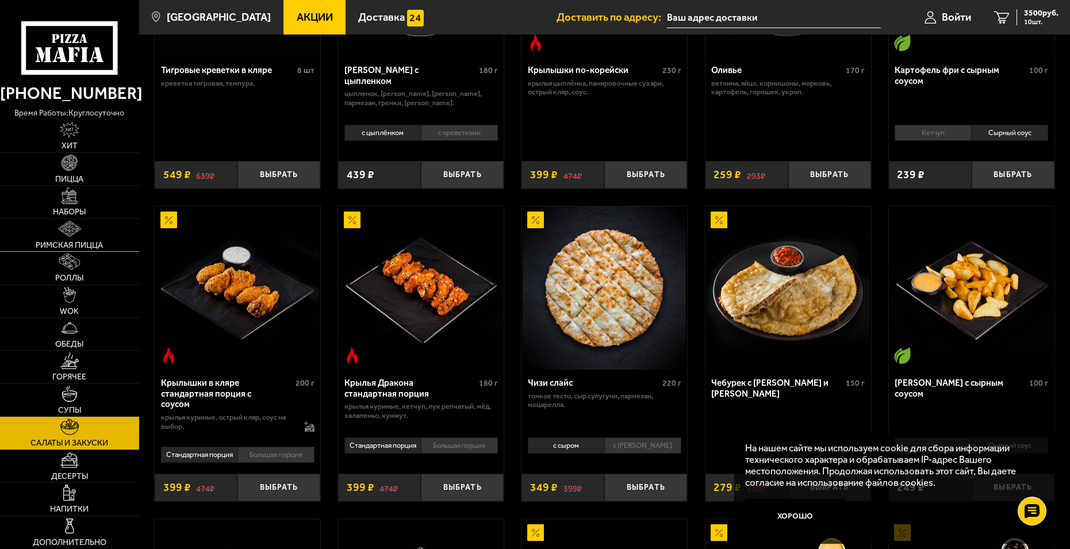
scroll to position [173, 0]
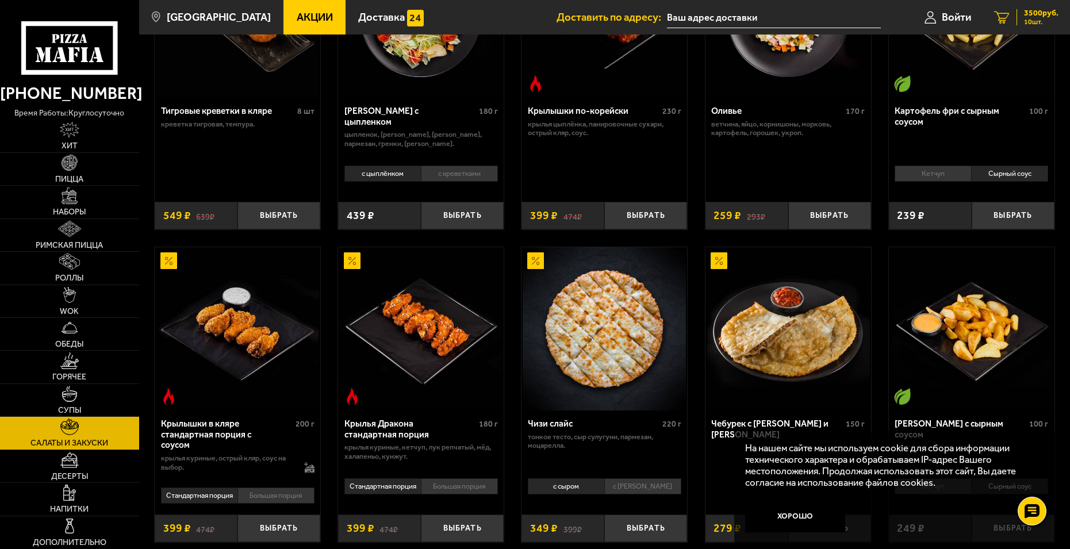
click at [1025, 25] on span "10 шт." at bounding box center [1041, 21] width 35 height 7
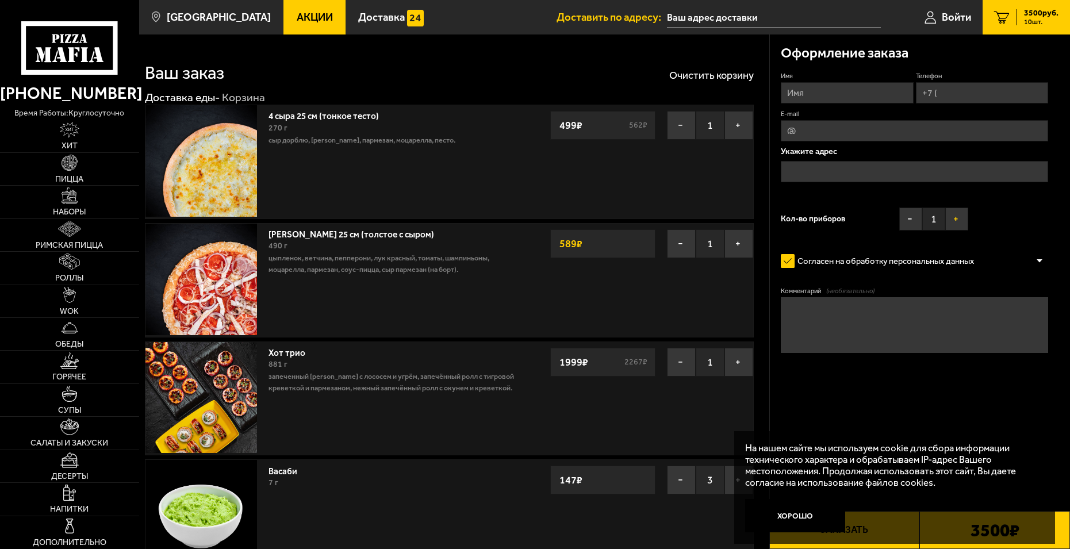
click at [959, 216] on button "+" at bounding box center [956, 219] width 23 height 23
click at [819, 84] on input "Имя" at bounding box center [847, 92] width 133 height 21
type input "[PERSON_NAME]"
click at [967, 92] on input "Телефон" at bounding box center [982, 92] width 133 height 21
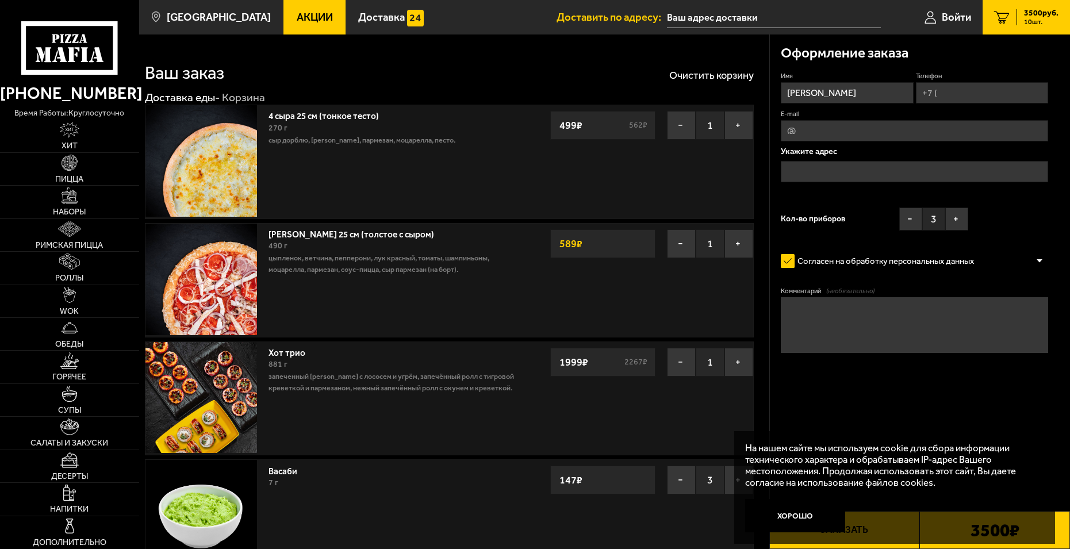
type input "[PHONE_NUMBER]"
click at [839, 135] on input "E-mail" at bounding box center [914, 130] width 267 height 21
type input "[EMAIL_ADDRESS][DOMAIN_NAME]"
click at [841, 168] on input "text" at bounding box center [914, 171] width 267 height 21
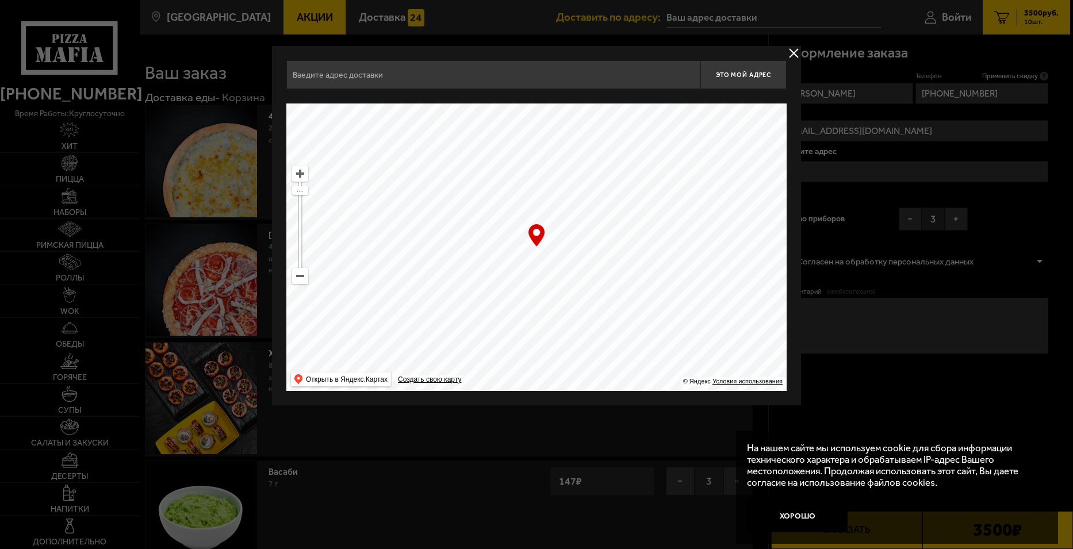
click at [426, 83] on input "text" at bounding box center [493, 74] width 414 height 29
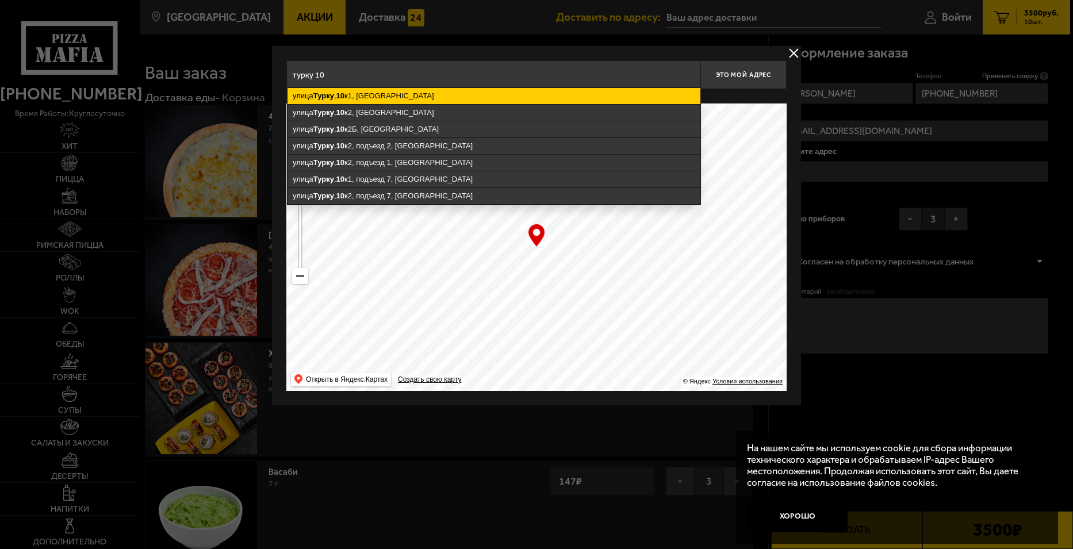
click at [423, 93] on ymaps "[STREET_ADDRESS]" at bounding box center [494, 96] width 413 height 16
type input "[STREET_ADDRESS]"
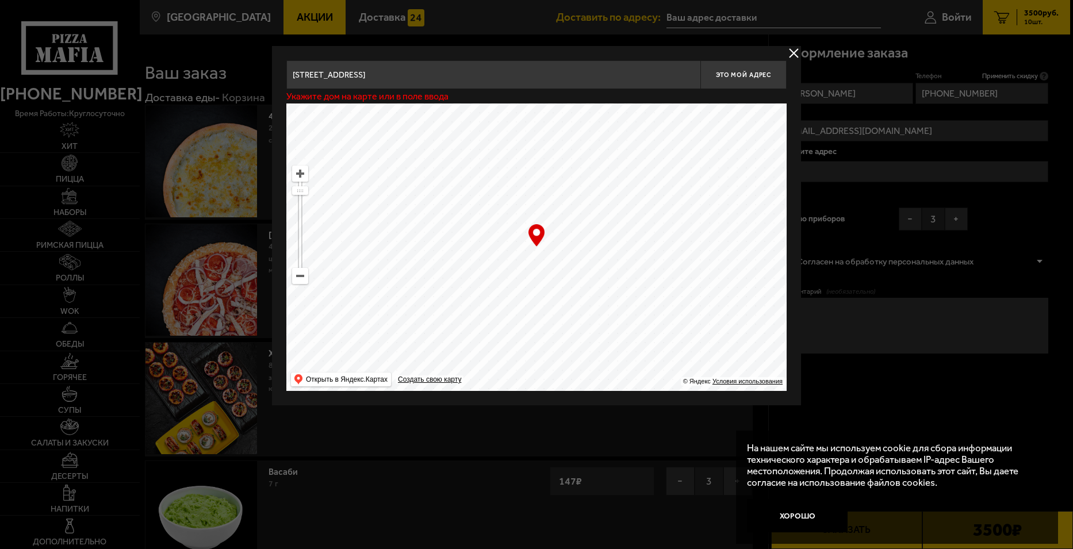
type input "[STREET_ADDRESS]"
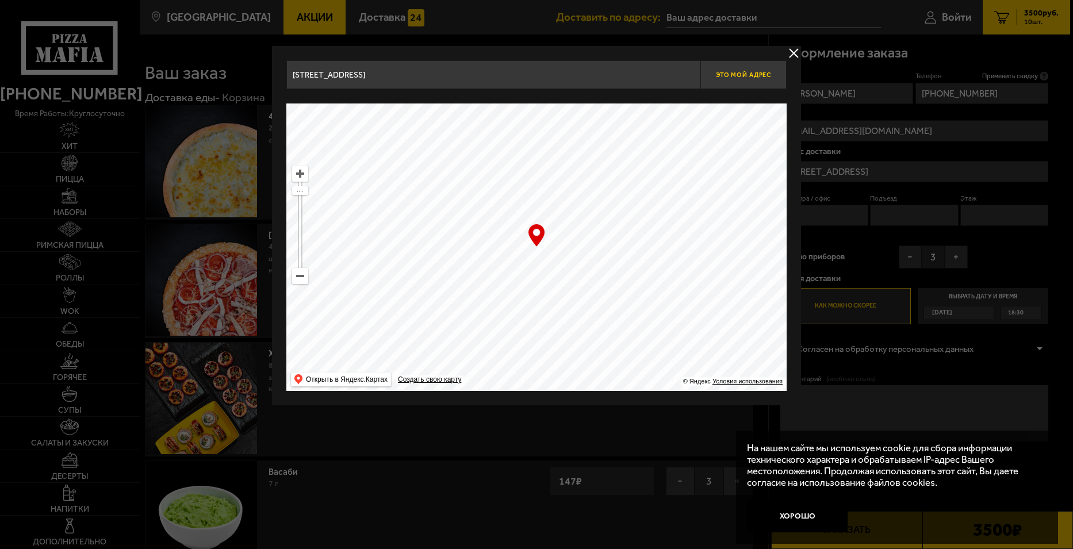
click at [761, 71] on span "Это мой адрес" at bounding box center [743, 74] width 55 height 7
type input "[STREET_ADDRESS]"
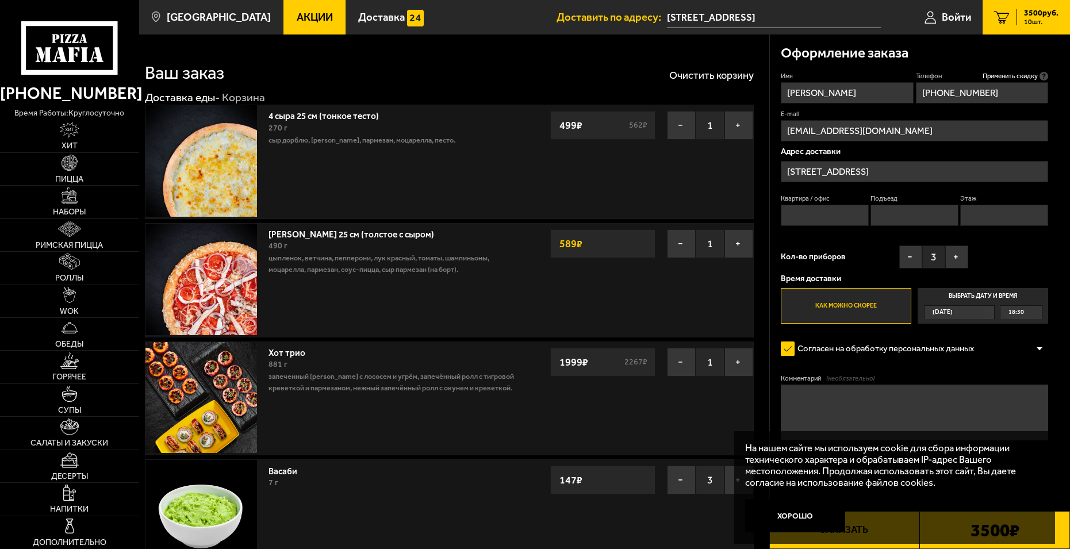
click at [817, 217] on input "Квартира / офис" at bounding box center [825, 215] width 88 height 21
type input "137"
click at [916, 203] on label "Подъезд" at bounding box center [915, 198] width 88 height 9
click at [916, 205] on input "Подъезд" at bounding box center [915, 215] width 88 height 21
type input "4"
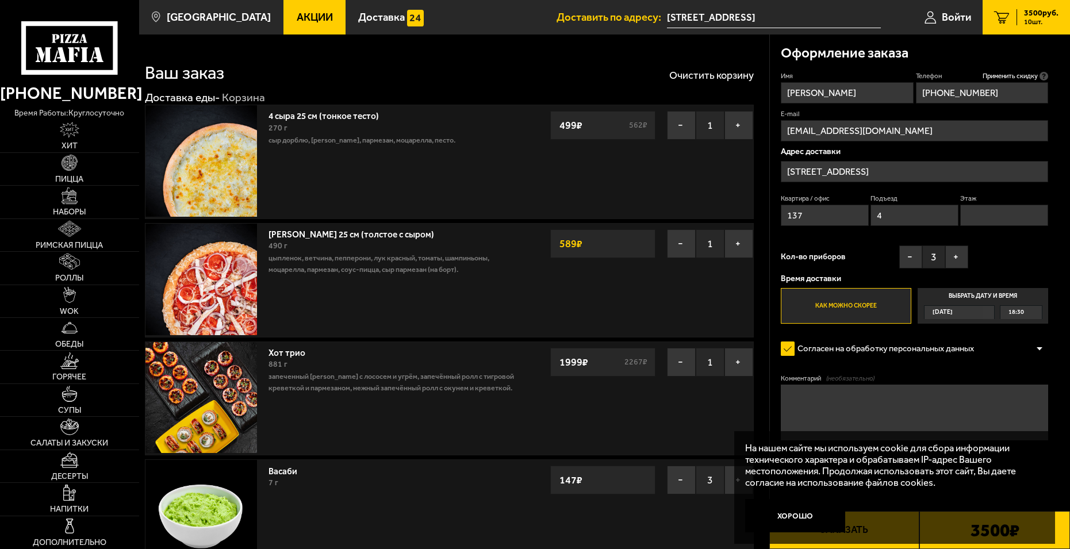
click at [985, 211] on input "Этаж" at bounding box center [1004, 215] width 88 height 21
type input "8"
click at [829, 308] on label "Как можно скорее" at bounding box center [846, 306] width 131 height 36
click at [0, 0] on input "Как можно скорее" at bounding box center [0, 0] width 0 height 0
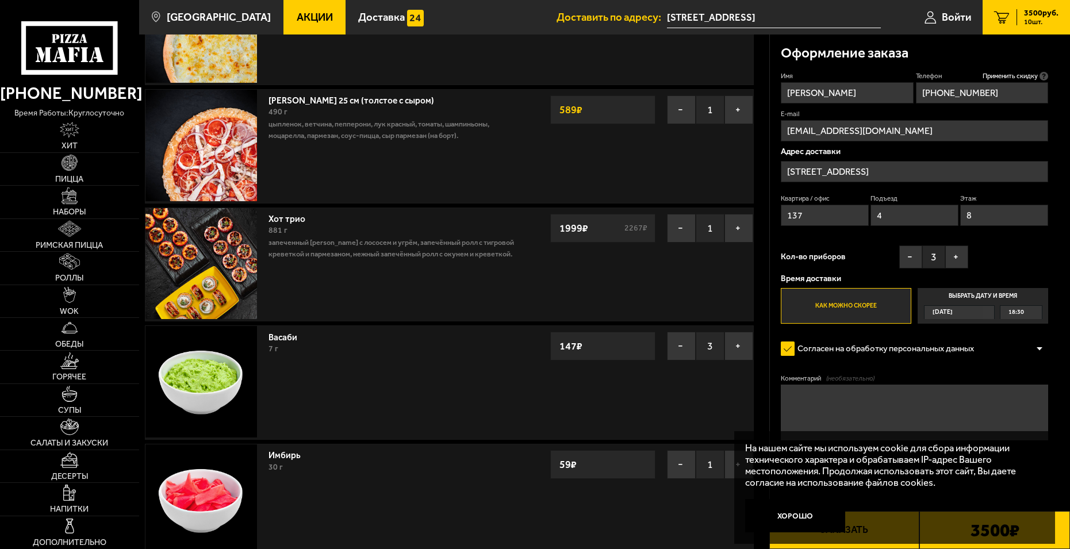
scroll to position [173, 0]
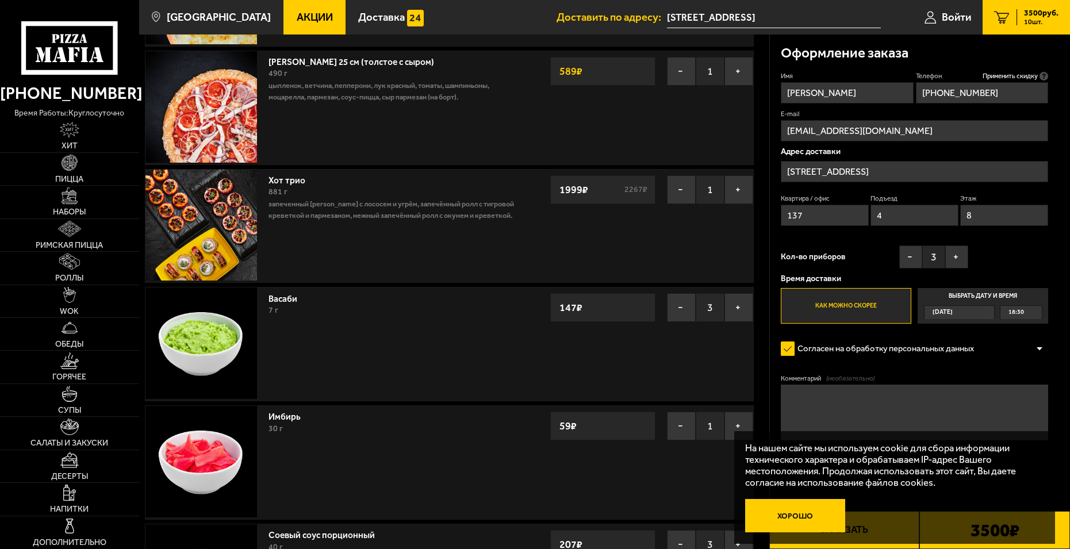
click at [798, 517] on button "Хорошо" at bounding box center [795, 515] width 100 height 33
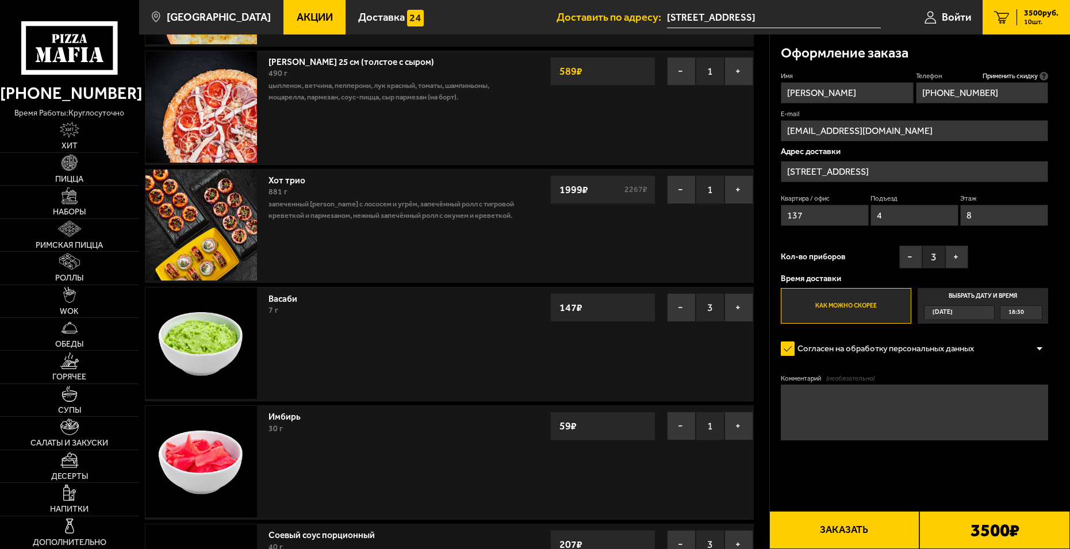
click at [804, 396] on textarea "Комментарий (необязательно)" at bounding box center [914, 413] width 267 height 56
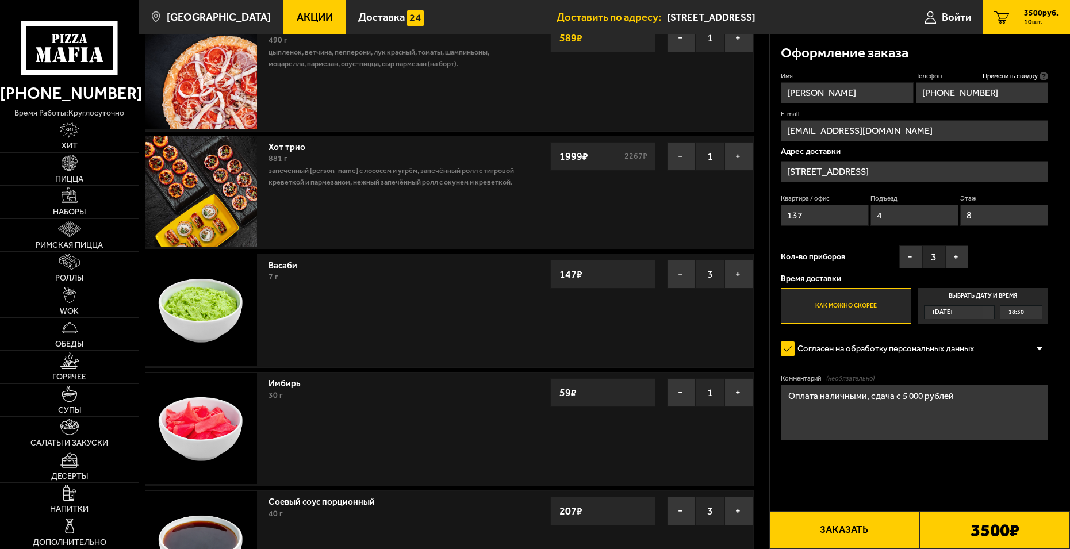
scroll to position [230, 0]
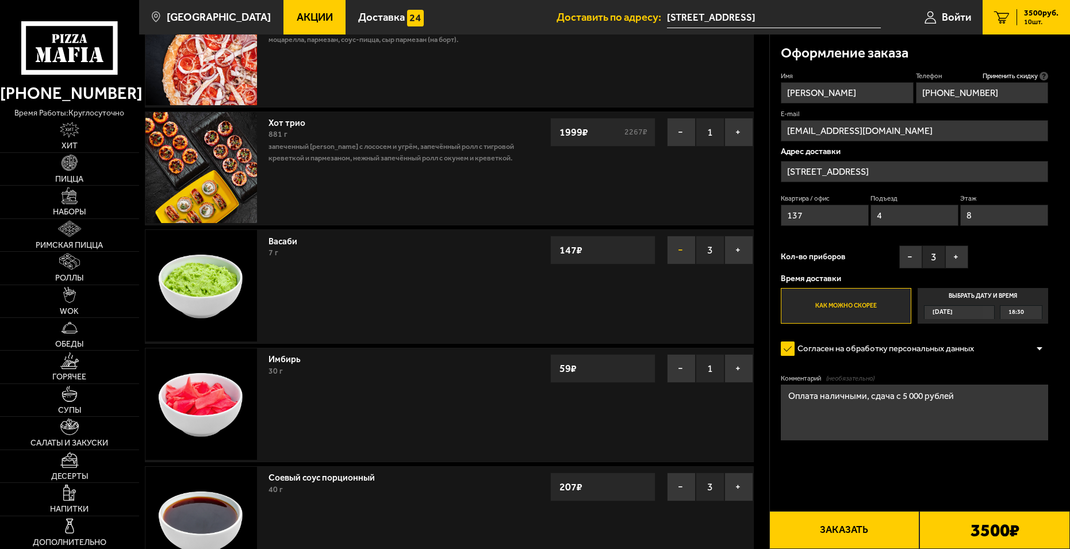
type textarea "Оплата наличными, сдача с 5 000 рублей"
click at [676, 253] on button "−" at bounding box center [681, 250] width 29 height 29
click at [734, 247] on button "+" at bounding box center [739, 250] width 29 height 29
click at [683, 255] on button "−" at bounding box center [681, 250] width 29 height 29
click at [740, 250] on button "+" at bounding box center [739, 250] width 29 height 29
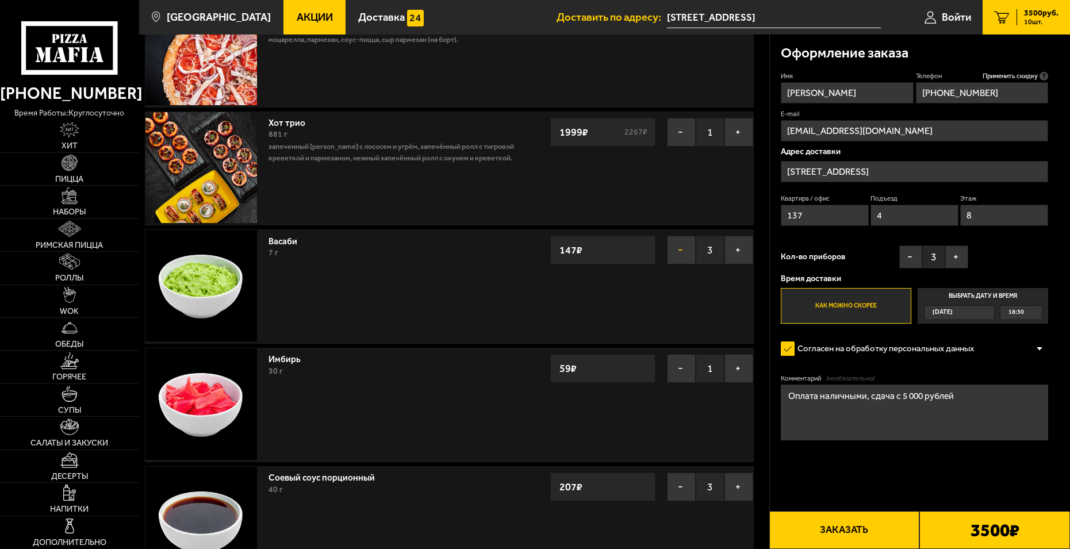
click at [675, 245] on button "−" at bounding box center [681, 250] width 29 height 29
click at [735, 258] on button "+" at bounding box center [739, 250] width 29 height 29
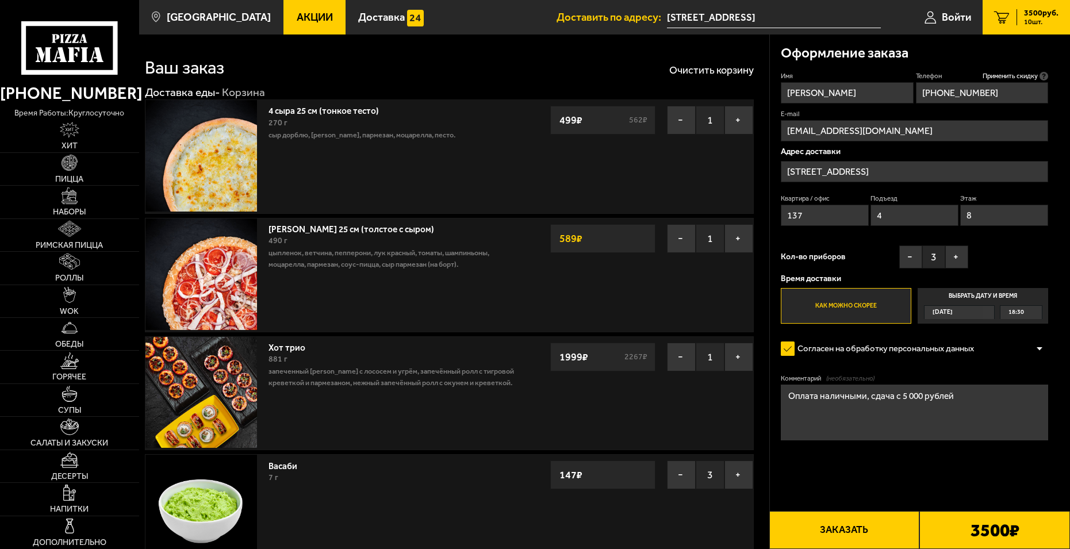
scroll to position [0, 0]
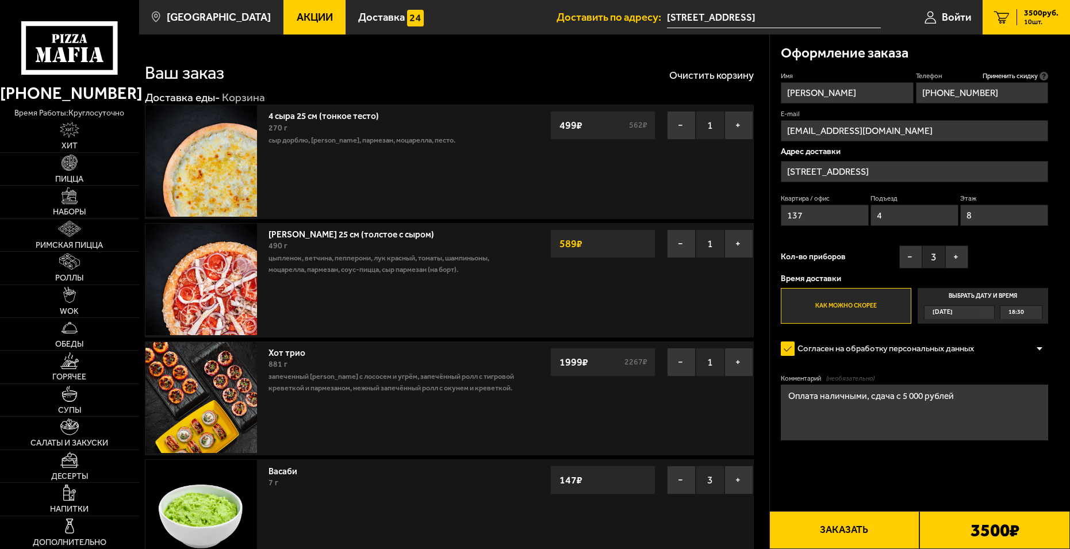
click at [847, 523] on button "Заказать" at bounding box center [844, 530] width 151 height 38
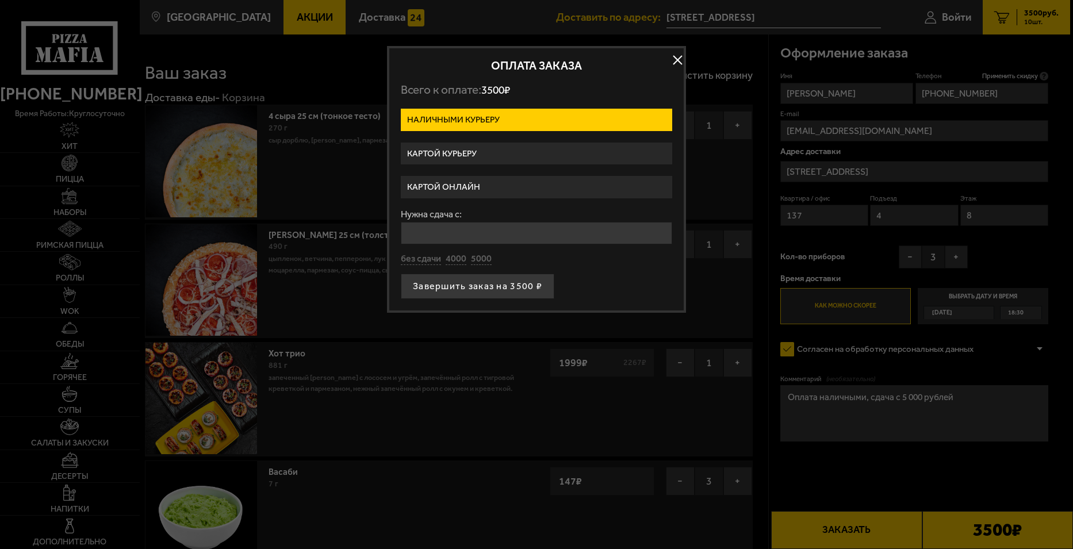
click at [432, 114] on label "Наличными курьеру" at bounding box center [536, 120] width 271 height 22
click at [0, 0] on input "Наличными курьеру" at bounding box center [0, 0] width 0 height 0
click at [419, 237] on input "Нужна сдача с:" at bounding box center [536, 233] width 271 height 22
click at [443, 232] on input "Нужна сдача с:" at bounding box center [536, 233] width 271 height 22
type input "5000"
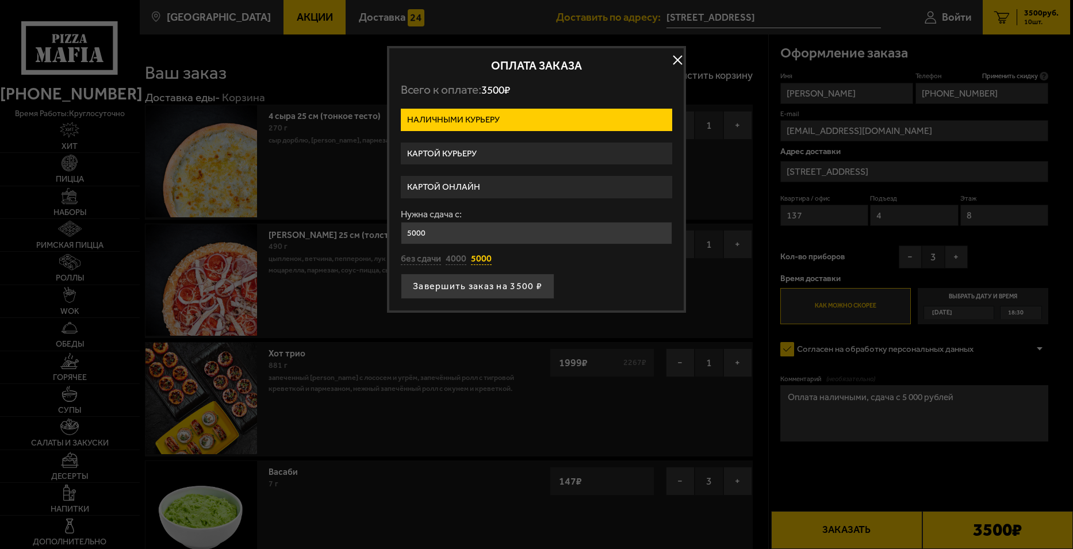
click at [478, 255] on button "5000" at bounding box center [481, 259] width 21 height 13
click at [491, 289] on button "Завершить заказ на 3500 ₽" at bounding box center [478, 286] width 154 height 25
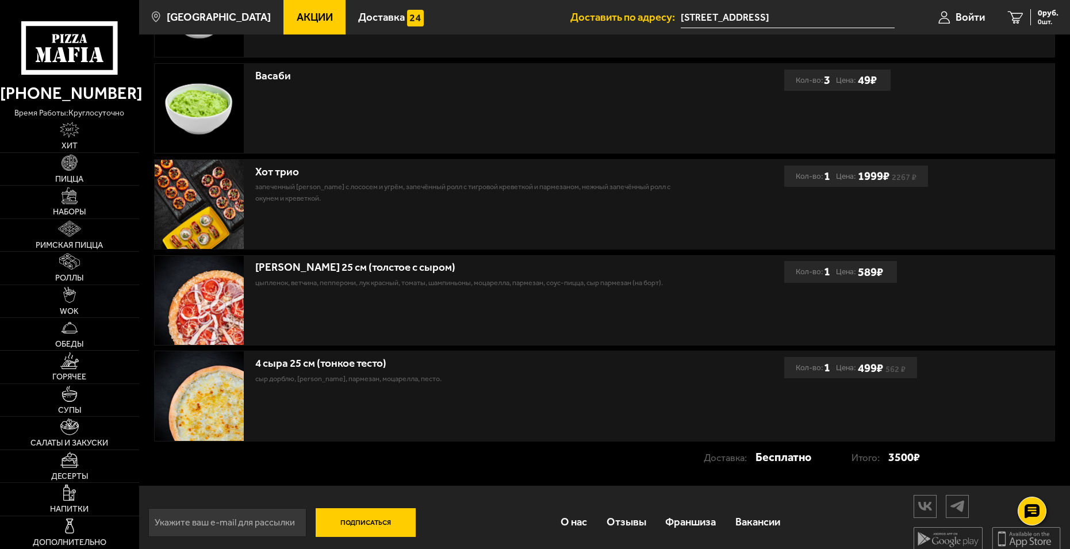
scroll to position [547, 0]
